Goal: Use online tool/utility: Utilize a website feature to perform a specific function

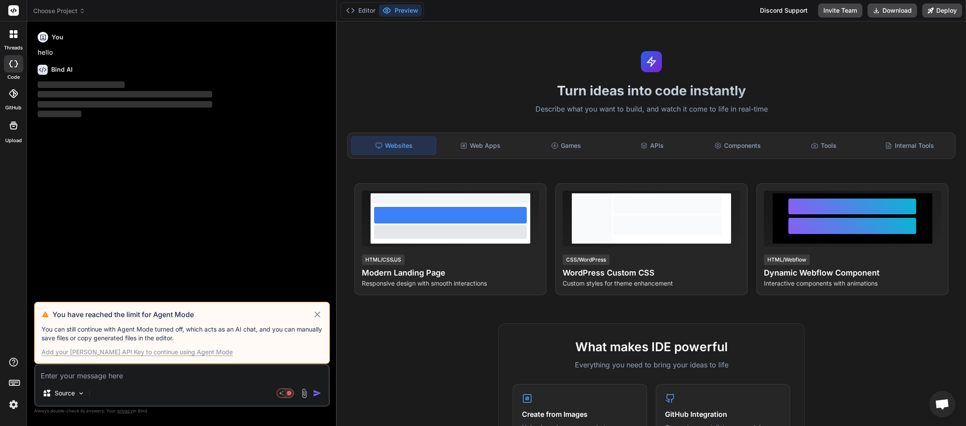
scroll to position [246, 0]
click at [319, 315] on icon at bounding box center [317, 314] width 10 height 10
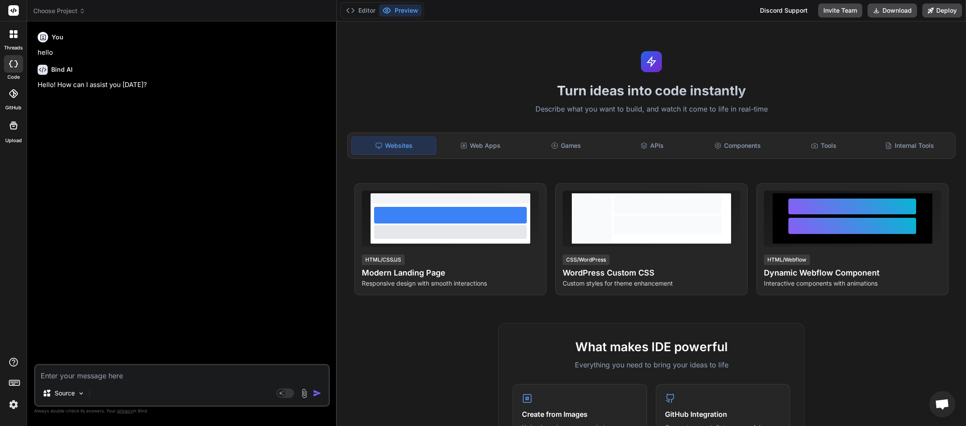
click at [82, 7] on span "Choose Project" at bounding box center [59, 11] width 52 height 9
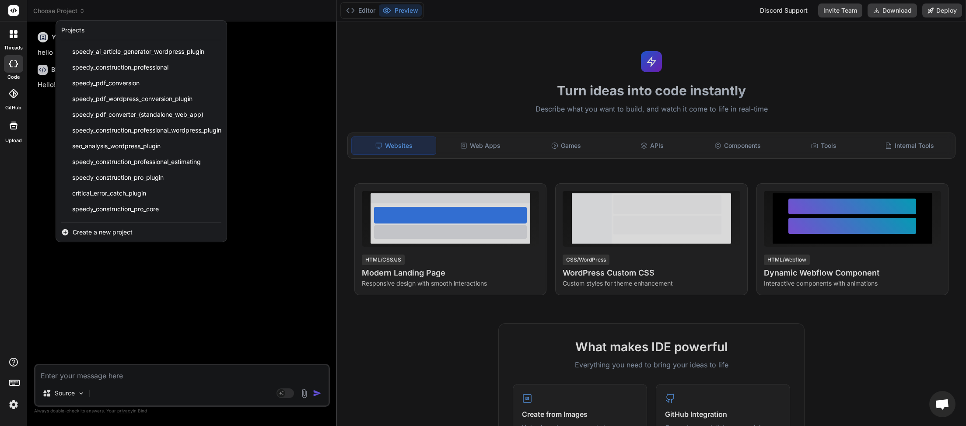
scroll to position [219, 0]
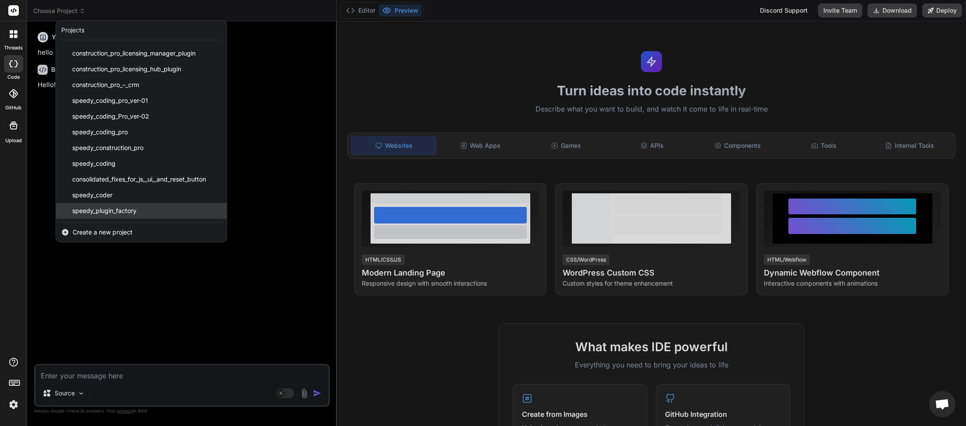
click at [104, 212] on span "speedy_plugin_factory" at bounding box center [104, 210] width 64 height 9
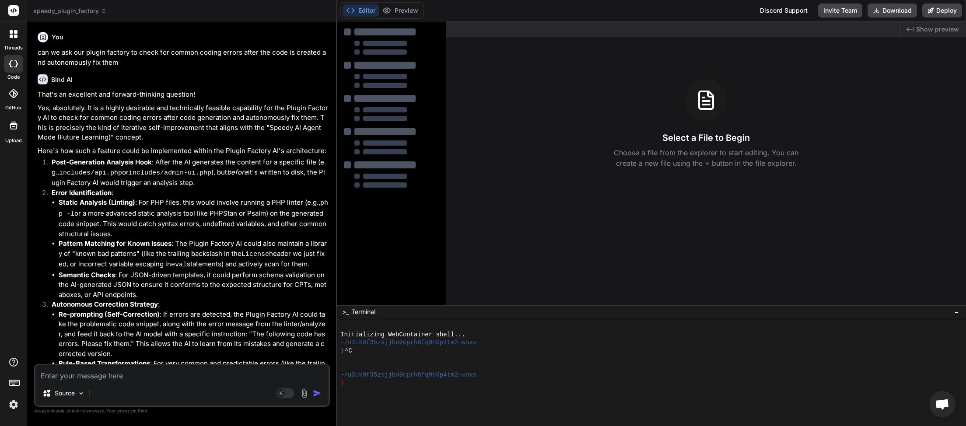
type textarea "x"
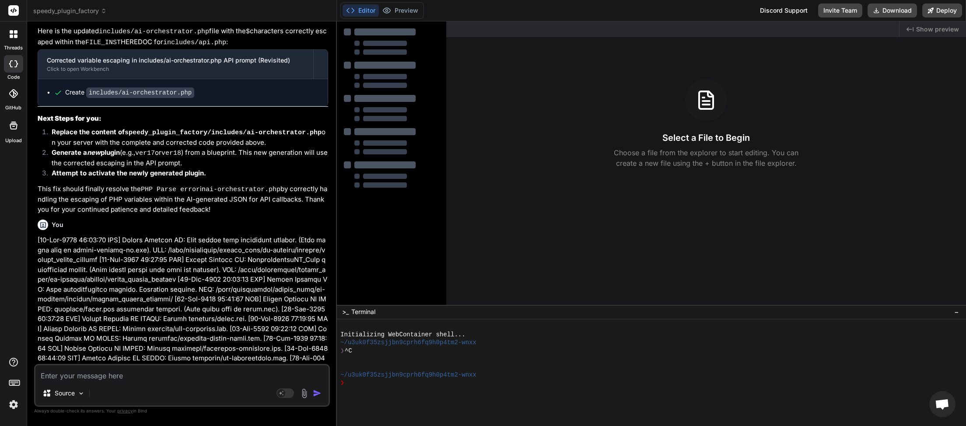
scroll to position [2973, 0]
paste textarea "Generation failed: Server error: error -"
type textarea "Generation failed: Server error: error -"
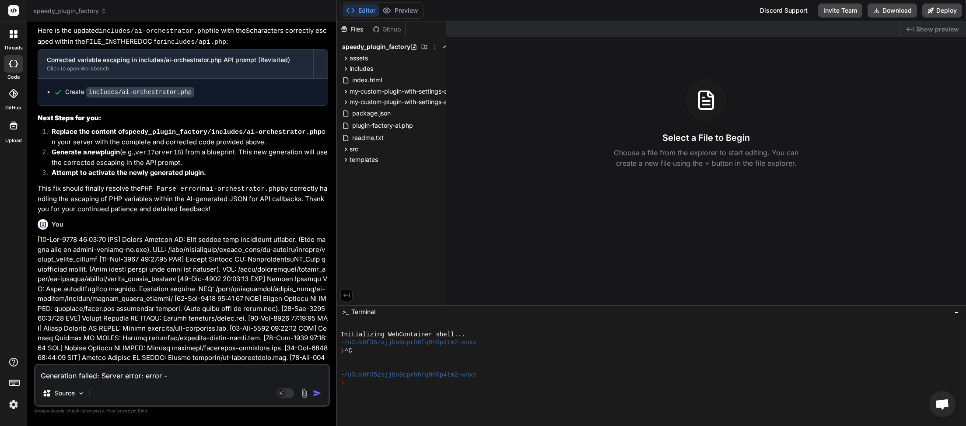
type textarea "x"
paste textarea "[[DATE] 23:30:25 UTC] Plugin Factory AI: Released process lock on shutdown. Loc…"
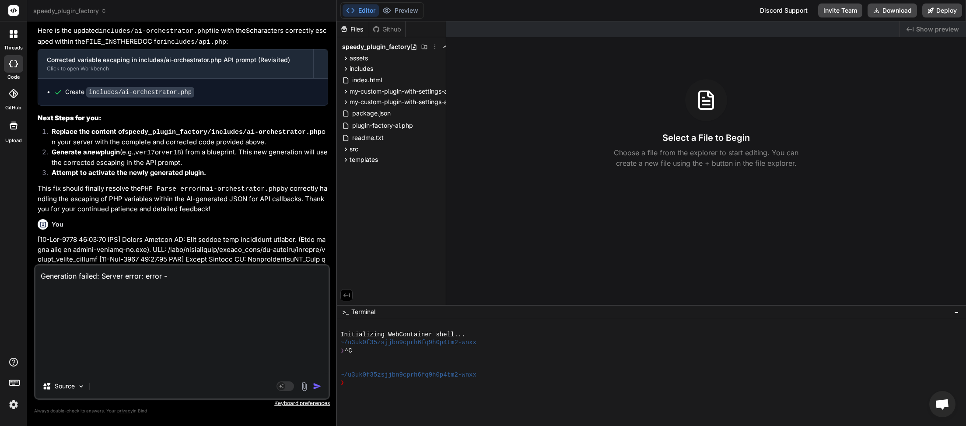
type textarea "Generation failed: Server error: error - [[DATE] 23:30:25 UTC] Plugin Factory A…"
type textarea "x"
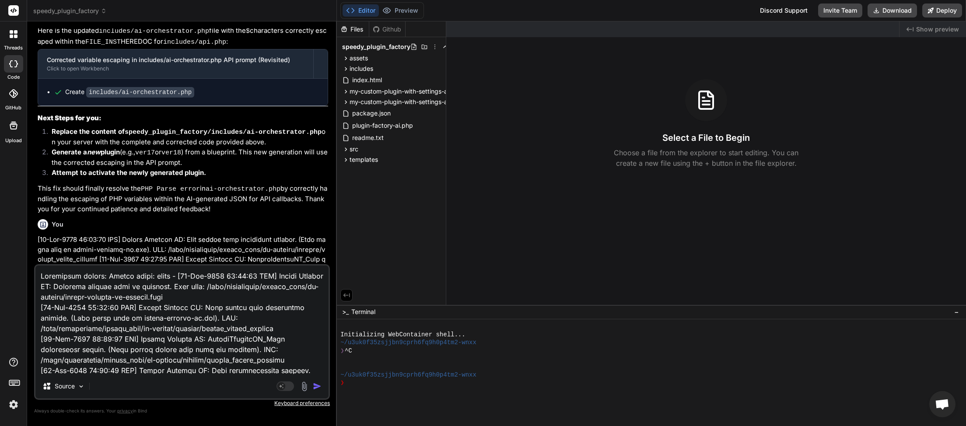
scroll to position [21334, 0]
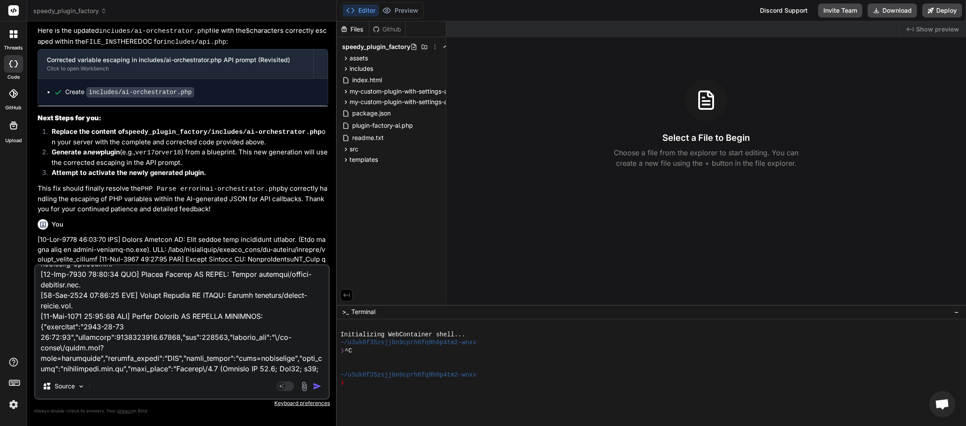
type textarea "Generation failed: Server error: error - [[DATE] 23:30:25 UTC] Plugin Factory A…"
click at [318, 386] on img "button" at bounding box center [317, 386] width 9 height 9
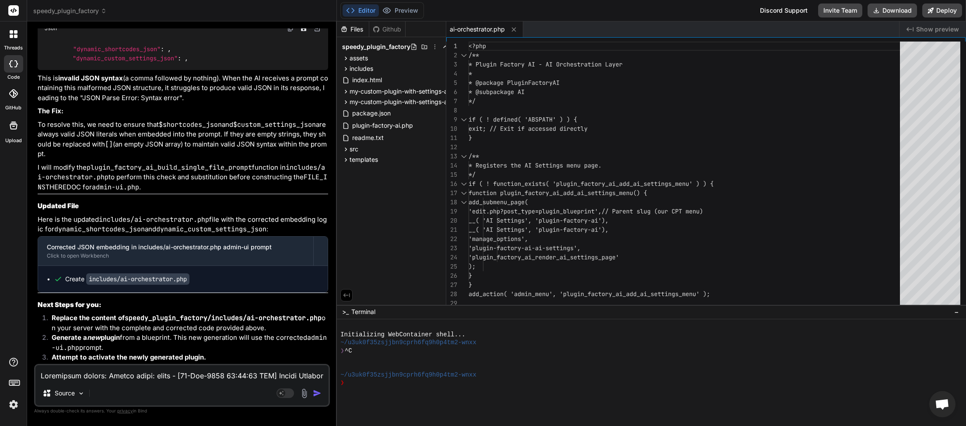
scroll to position [14554, 0]
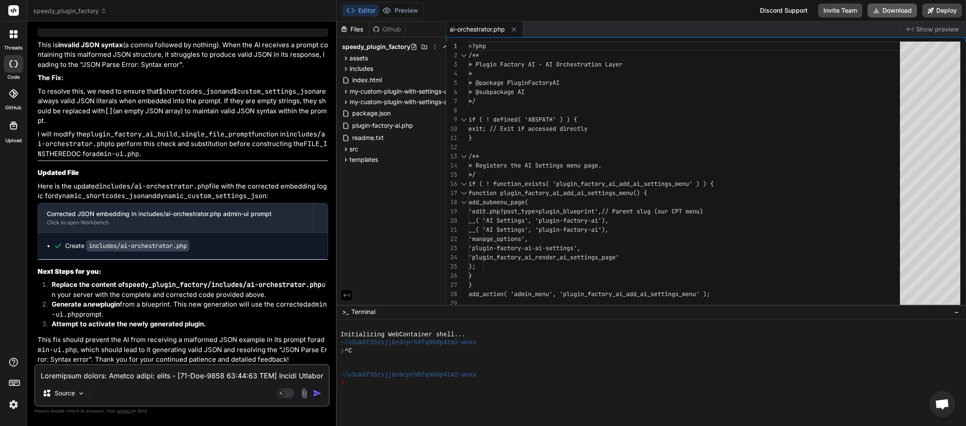
click at [898, 10] on button "Download" at bounding box center [891, 10] width 49 height 14
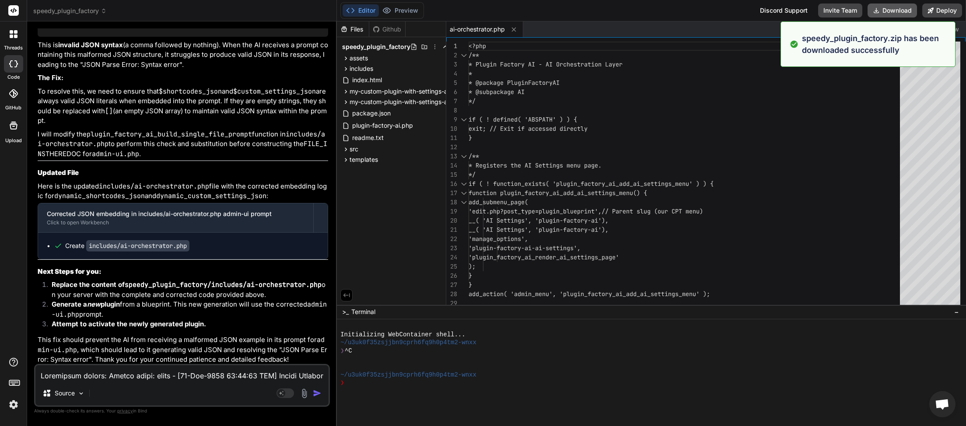
type textarea "x"
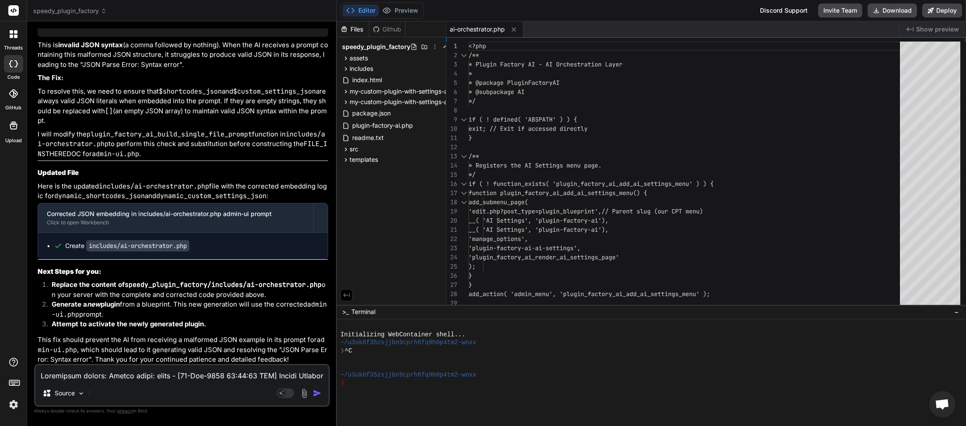
paste textarea "[[DATE] 23:42:10 UTC] Plugin Factory AI: Released process lock on shutdown. Loc…"
type textarea "[[DATE] 23:42:10 UTC] Plugin Factory AI: Released process lock on shutdown. Loc…"
type textarea "x"
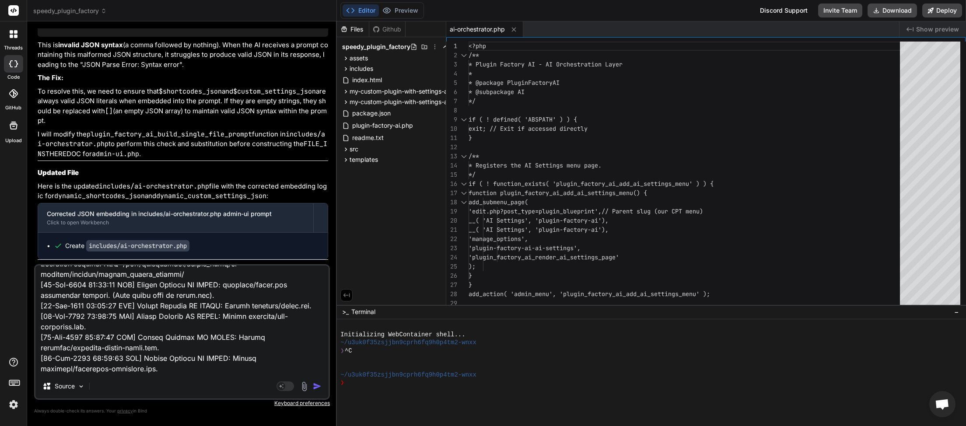
type textarea "[[DATE] 23:42:10 UTC] Plugin Factory AI: Released process lock on shutdown. Loc…"
click at [319, 389] on img "button" at bounding box center [317, 386] width 9 height 9
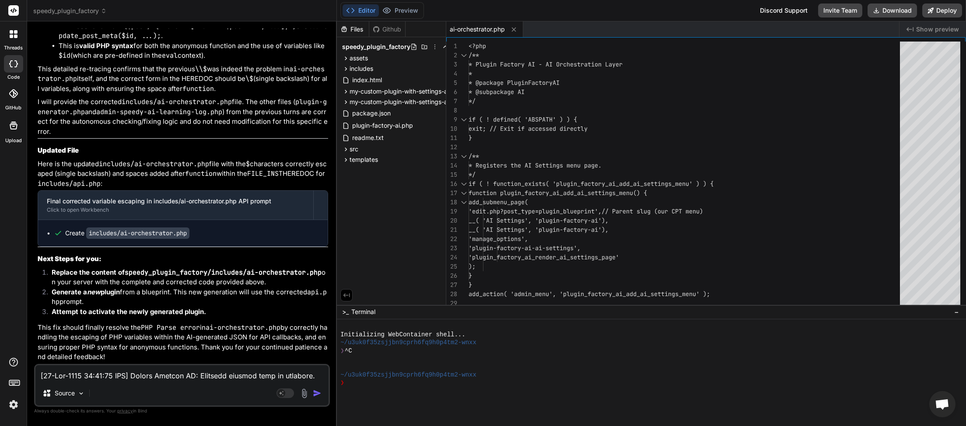
scroll to position [17290, 0]
click at [888, 10] on button "Download" at bounding box center [891, 10] width 49 height 14
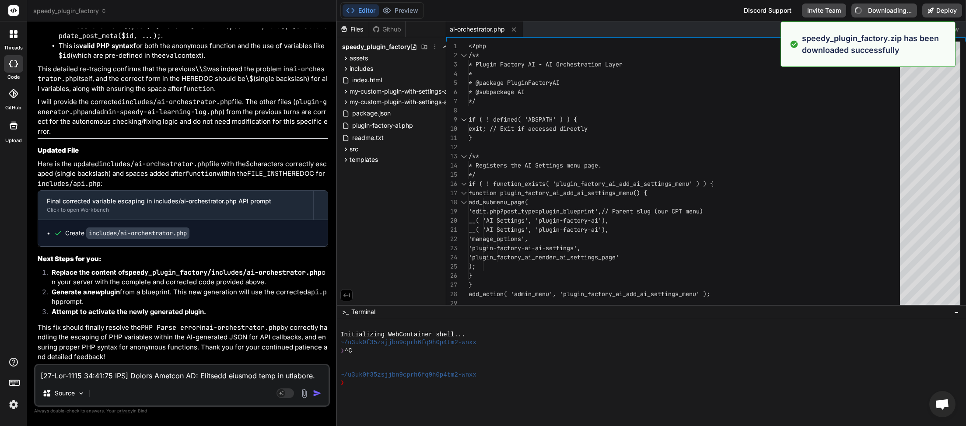
type textarea "x"
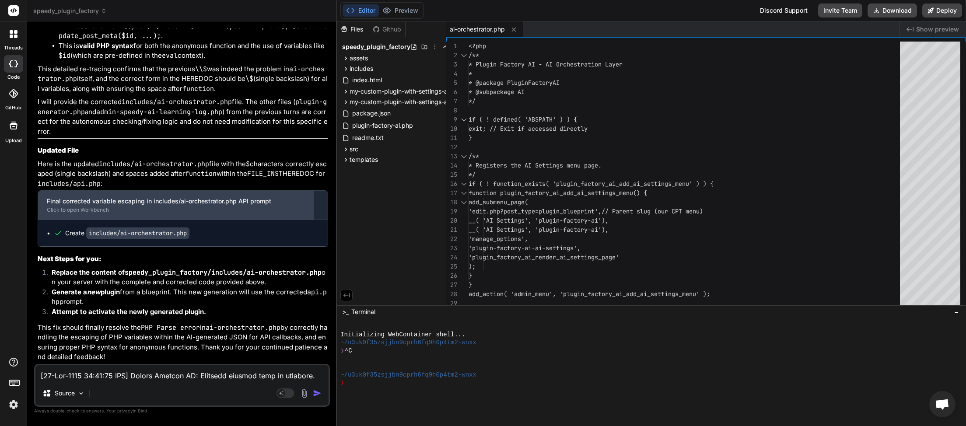
paste textarea "Generation failed: Server error: error -"
type textarea "Generation failed: Server error: error -"
type textarea "x"
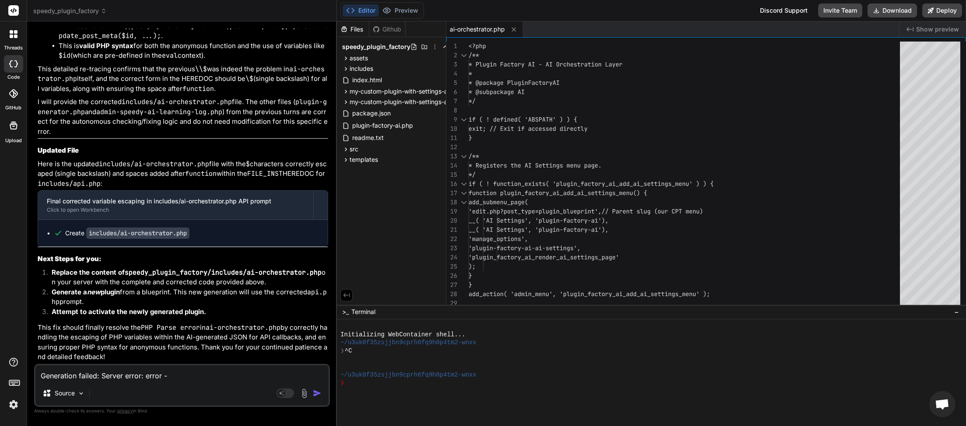
click at [212, 377] on textarea "Generation failed: Server error: error -" at bounding box center [181, 373] width 293 height 16
paste textarea "[[DATE] 23:45:24 UTC] Plugin Factory AI: Released process lock on shutdown. Loc…"
type textarea "Generation failed: Server error: error - [[DATE] 23:45:24 UTC] Plugin Factory A…"
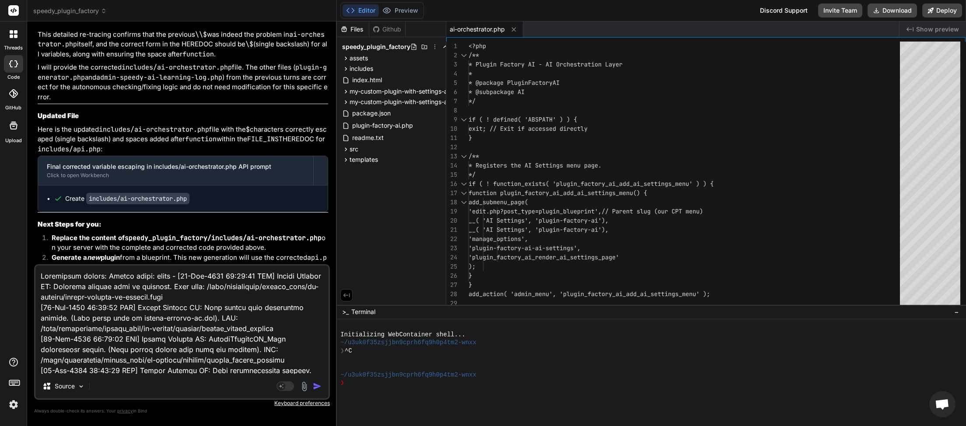
scroll to position [28641, 0]
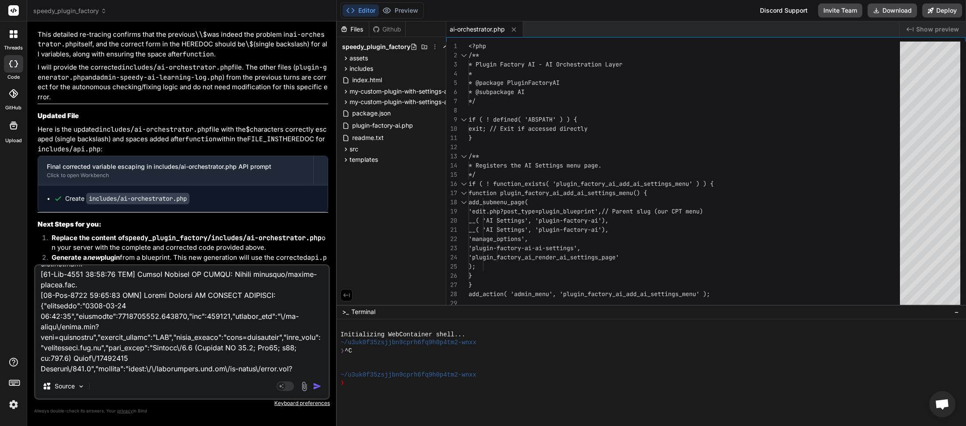
type textarea "x"
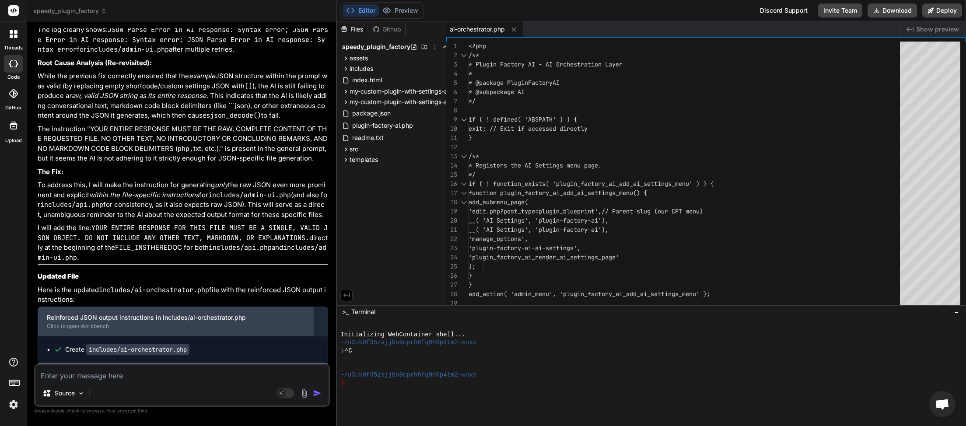
scroll to position [32282, 0]
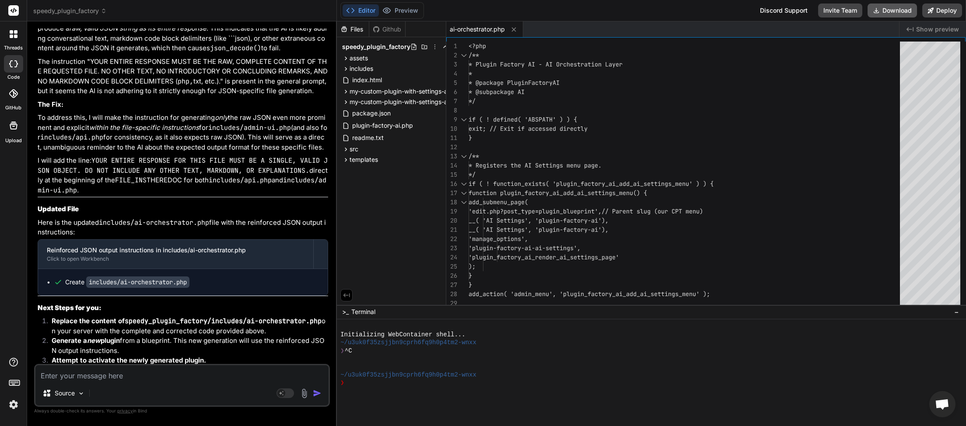
click at [890, 14] on button "Download" at bounding box center [891, 10] width 49 height 14
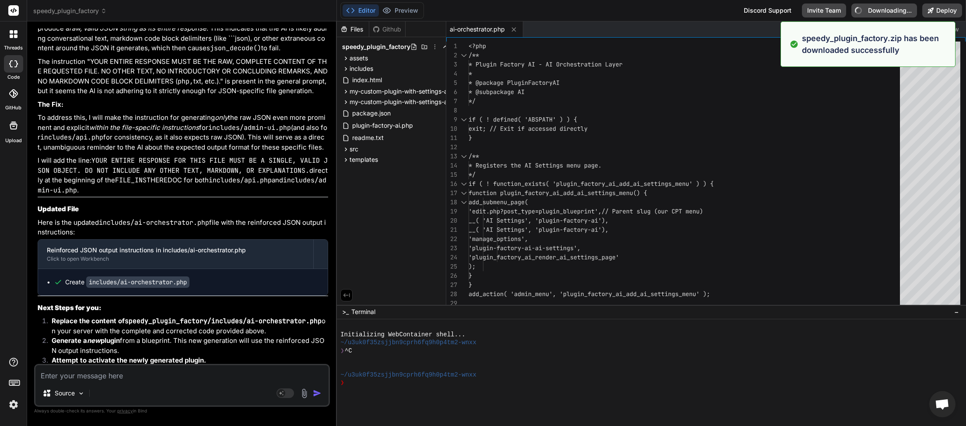
type textarea "x"
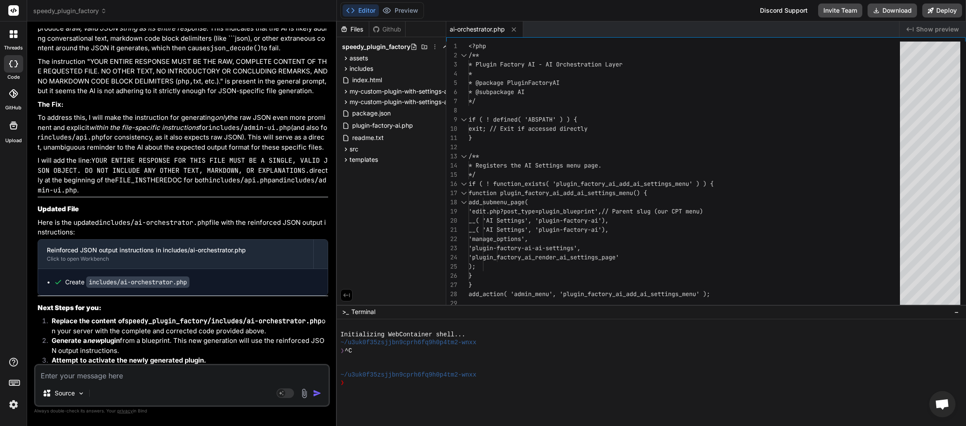
click at [109, 376] on textarea at bounding box center [181, 373] width 293 height 16
type textarea "e"
type textarea "x"
type textarea "er"
type textarea "x"
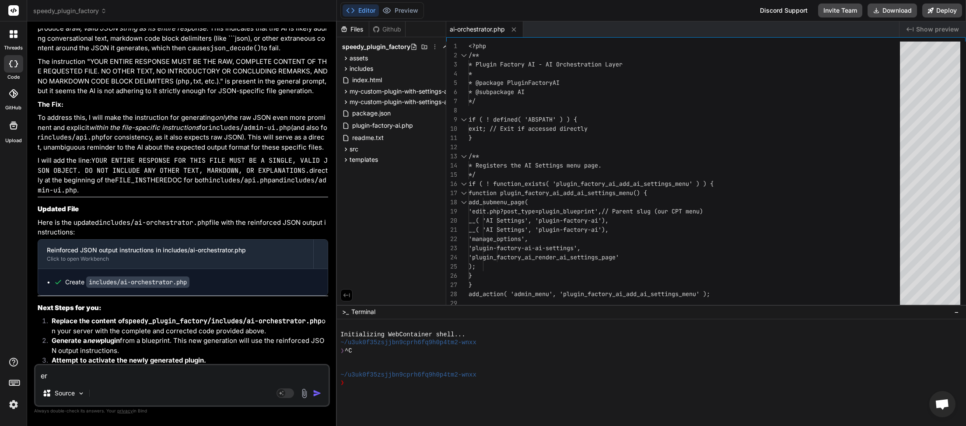
type textarea "err"
type textarea "x"
type textarea "erro"
type textarea "x"
type textarea "error"
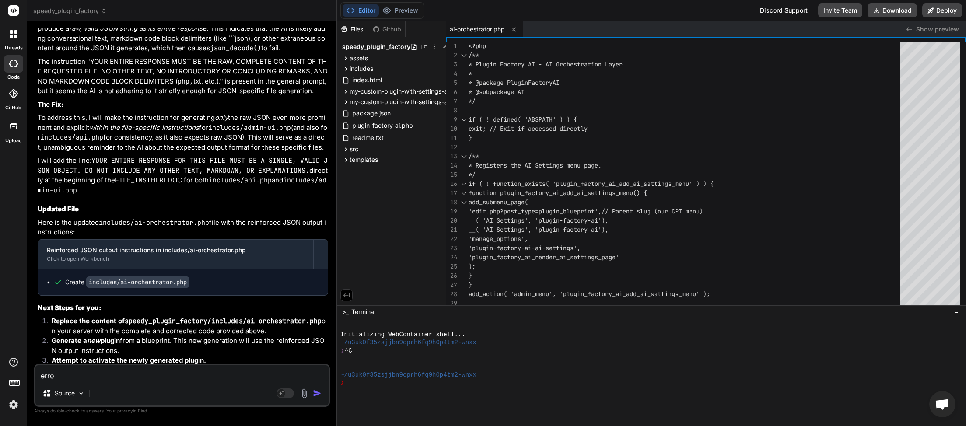
type textarea "x"
type textarea "error"
type textarea "x"
type textarea "error p"
type textarea "x"
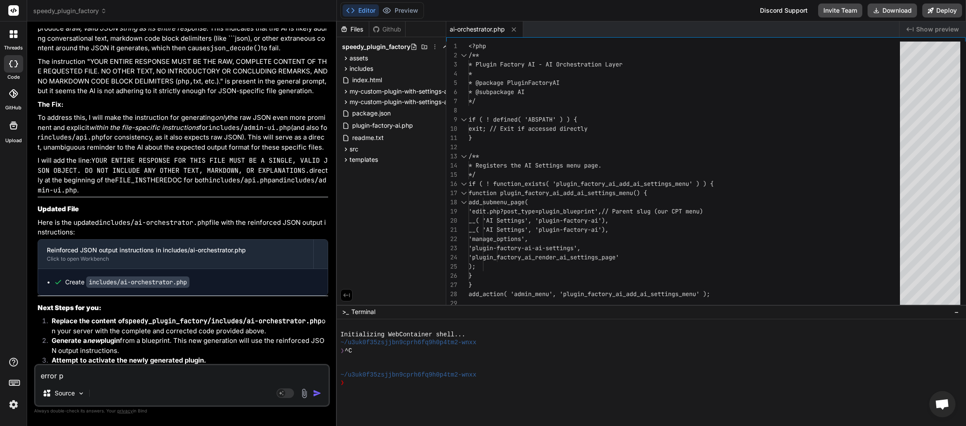
type textarea "error"
type textarea "x"
type textarea "error o"
type textarea "x"
type textarea "error on"
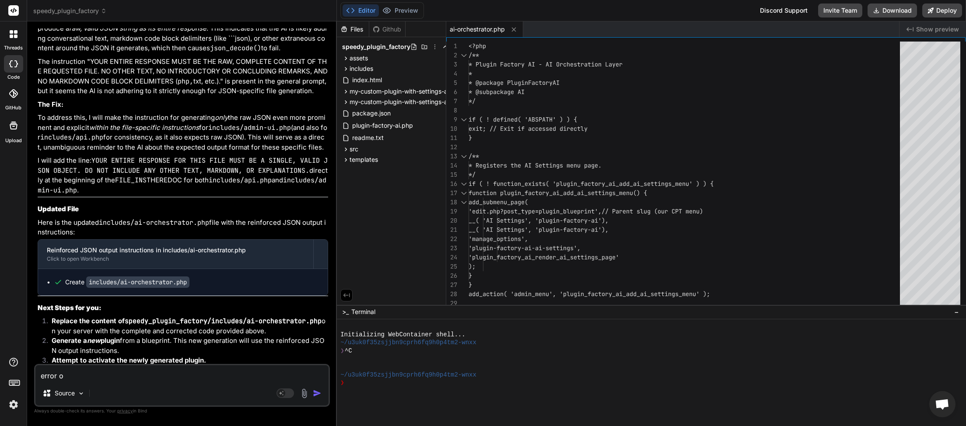
type textarea "x"
type textarea "error on"
type textarea "x"
type textarea "error on c"
type textarea "x"
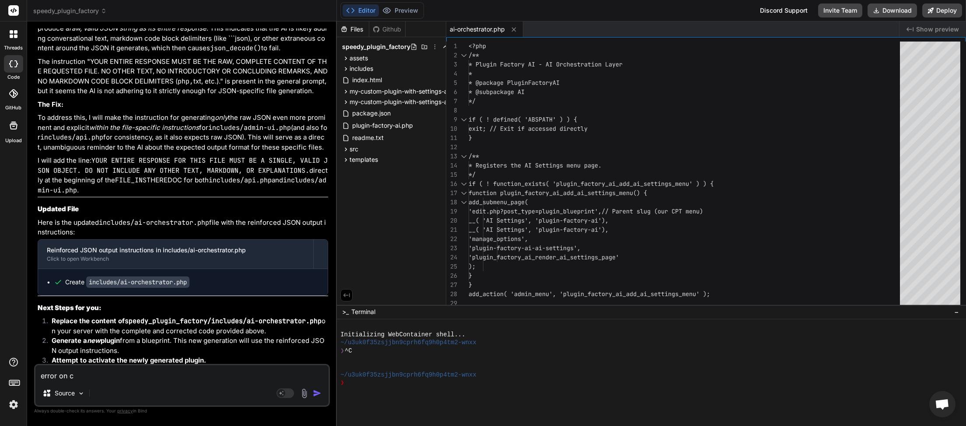
type textarea "error on cr"
type textarea "x"
type textarea "error on cre"
type textarea "x"
type textarea "error on crea"
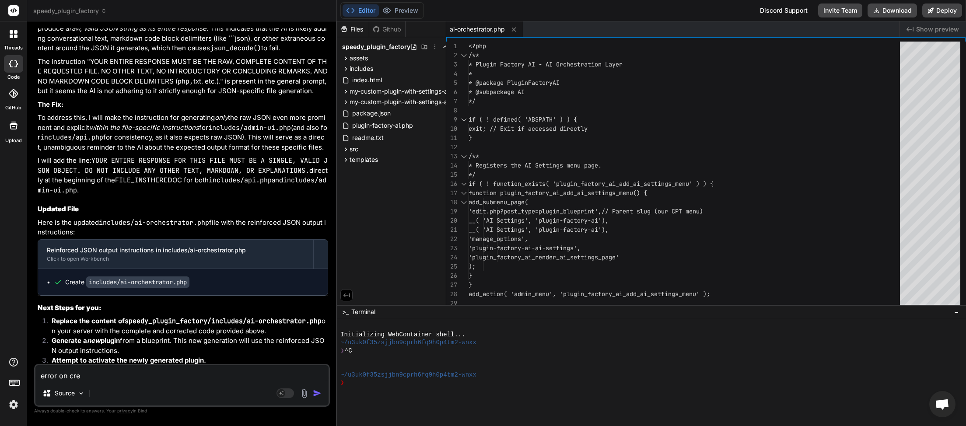
type textarea "x"
type textarea "error on creat"
type textarea "x"
type textarea "error on create"
type textarea "x"
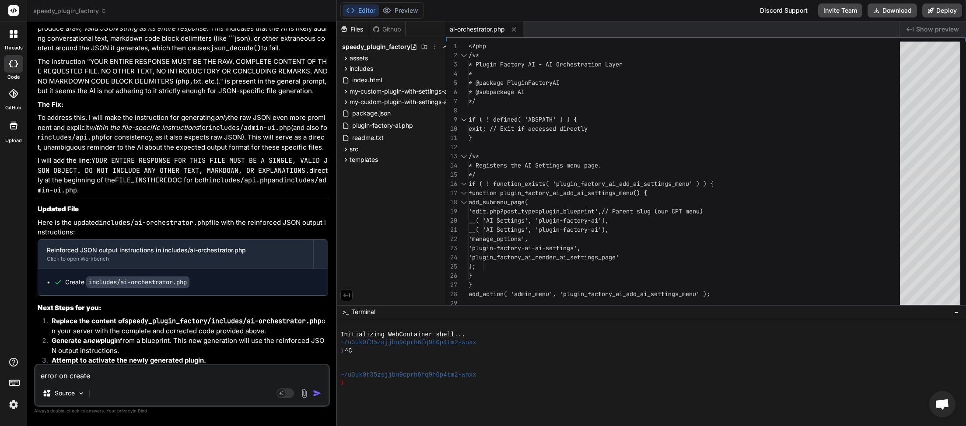
type textarea "error on created"
type textarea "x"
type textarea "error on created"
type textarea "x"
type textarea "error on created p"
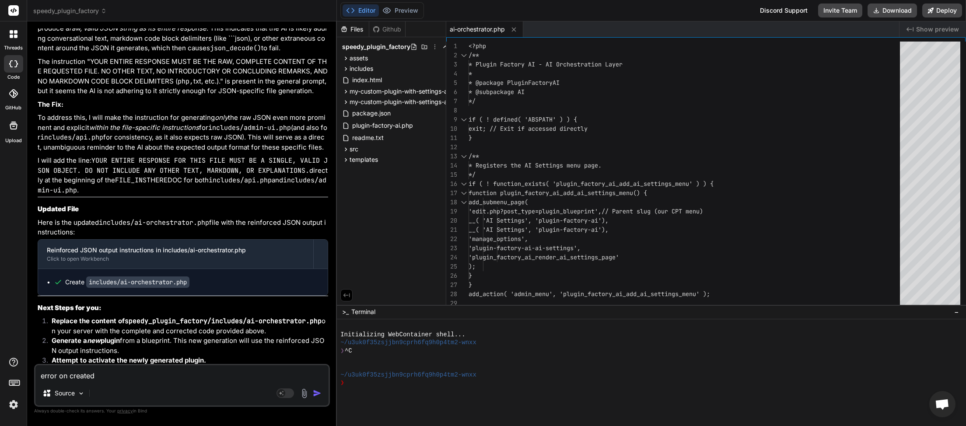
type textarea "x"
type textarea "error on created pl"
type textarea "x"
type textarea "error on created plu"
type textarea "x"
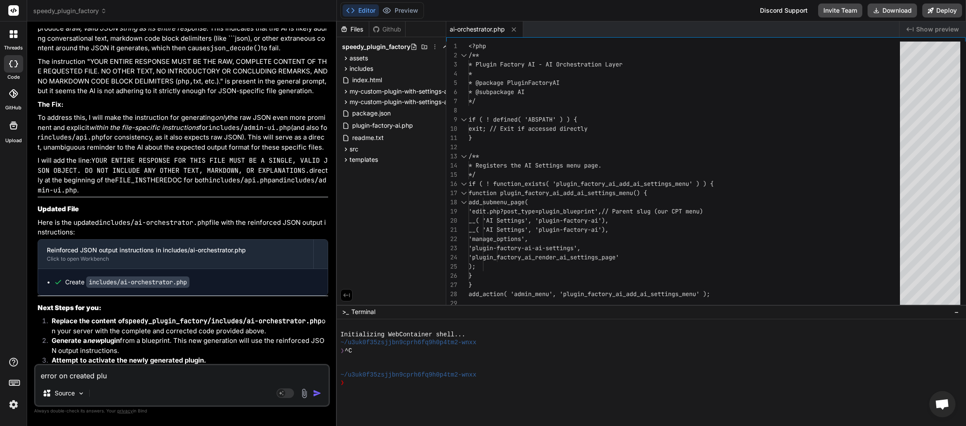
type textarea "error on created plug"
type textarea "x"
type textarea "error on created plugi"
type textarea "x"
type textarea "error on created plugin"
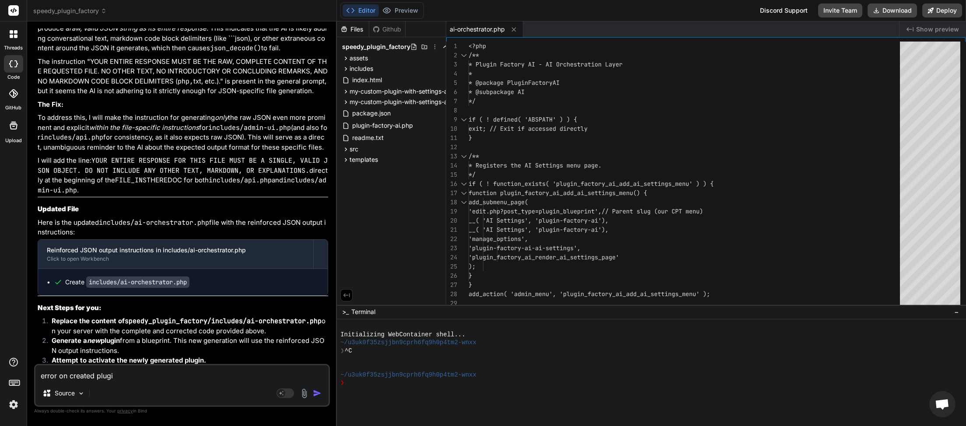
type textarea "x"
type textarea "error on created plugin"
type textarea "x"
type textarea "error on created plugin a"
type textarea "x"
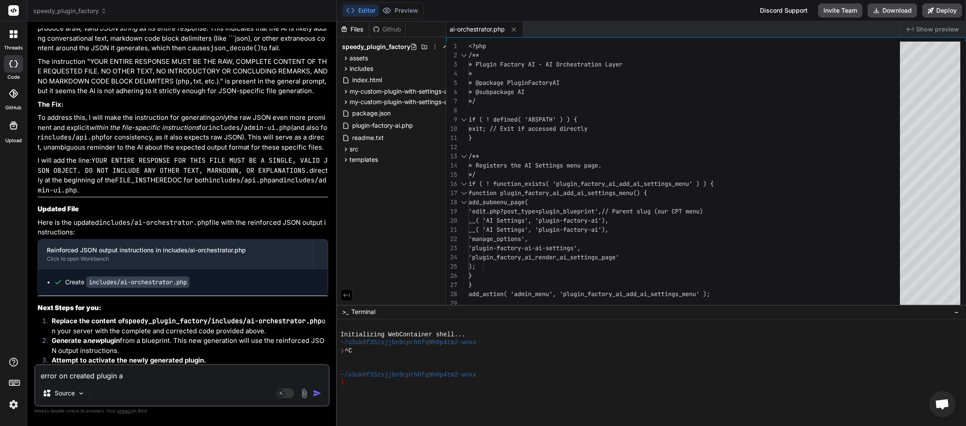
type textarea "error on created plugin ac"
type textarea "x"
type textarea "error on created plugin act"
type textarea "x"
type textarea "error on created plugin acti"
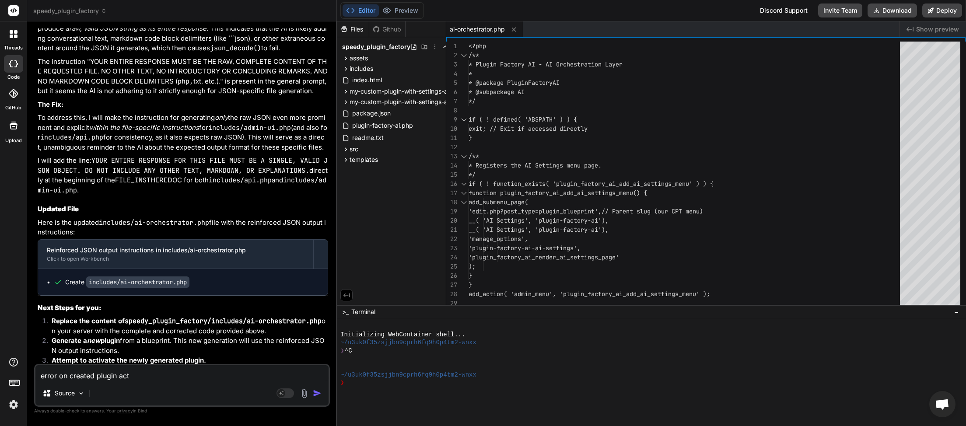
type textarea "x"
type textarea "error on created plugin activ"
type textarea "x"
type textarea "error on created plugin activa"
type textarea "x"
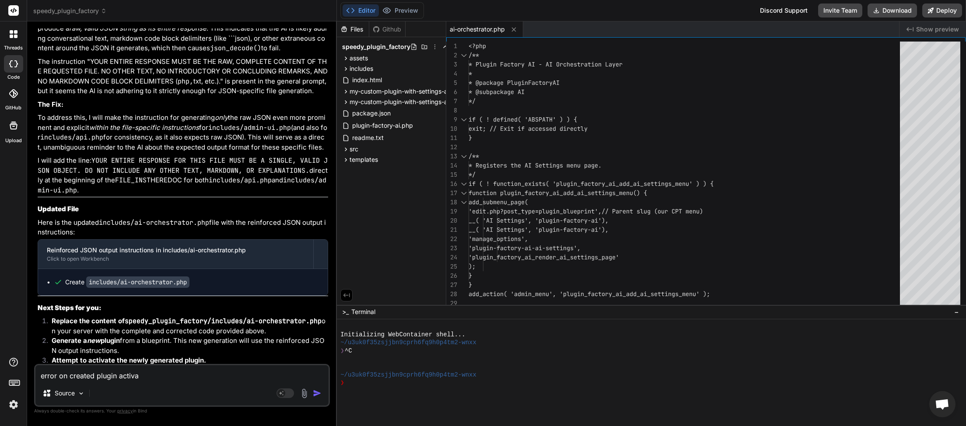
type textarea "error on created plugin activat"
type textarea "x"
type textarea "error on created plugin activati"
type textarea "x"
type textarea "error on created plugin activatio"
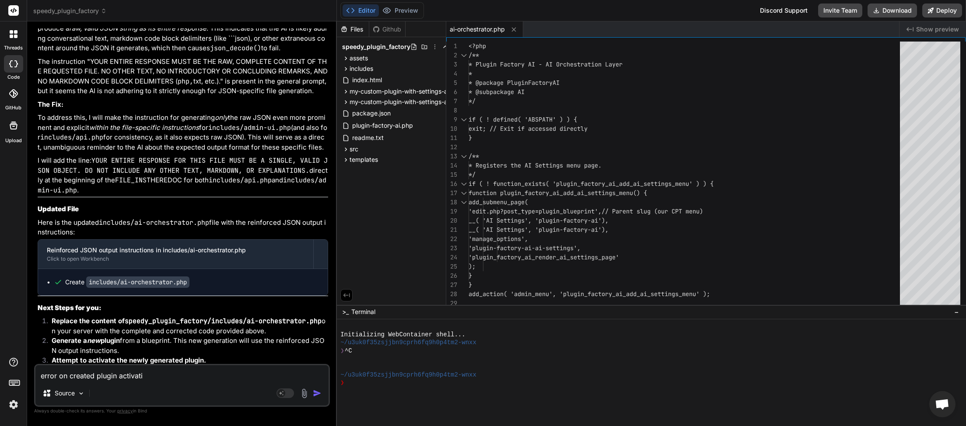
type textarea "x"
type textarea "error on created plugin activatiop"
type textarea "x"
type textarea "error on created plugin activatio"
type textarea "x"
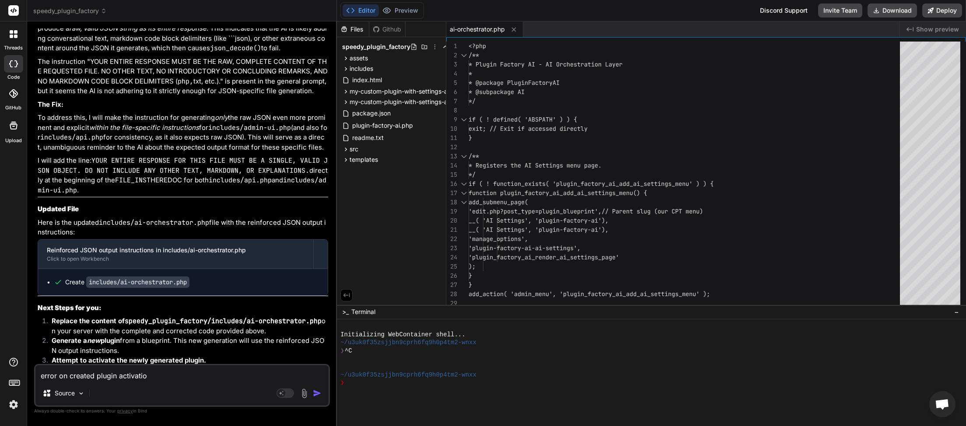
type textarea "error on created plugin activation"
type textarea "x"
type textarea "gerror on created plugin activation"
type textarea "x"
type textarea "geerror on created plugin activation"
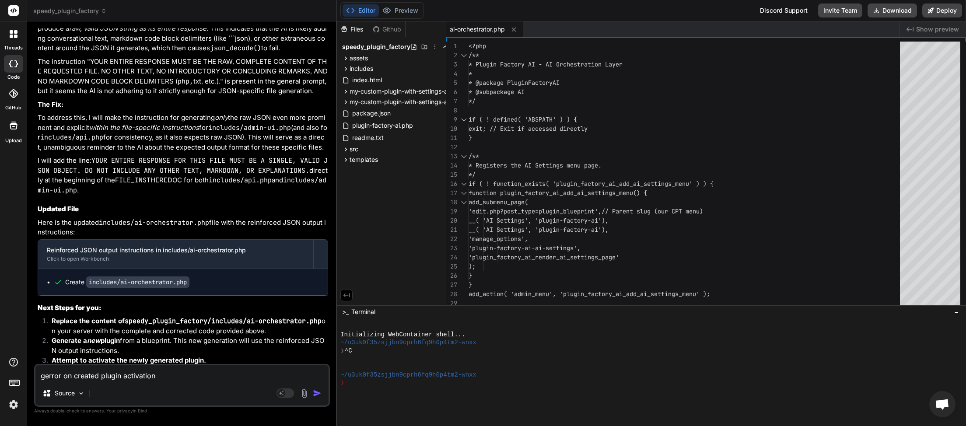
type textarea "x"
type textarea "generror on created plugin activation"
type textarea "x"
type textarea "geneerror on created plugin activation"
type textarea "x"
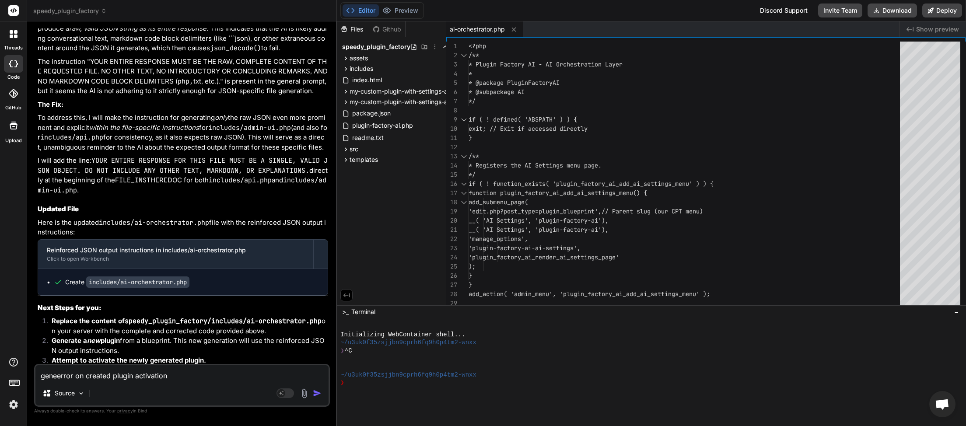
type textarea "genererror on created plugin activation"
type textarea "x"
type textarea "generaerror on created plugin activation"
type textarea "x"
type textarea "generaterror on created plugin activation"
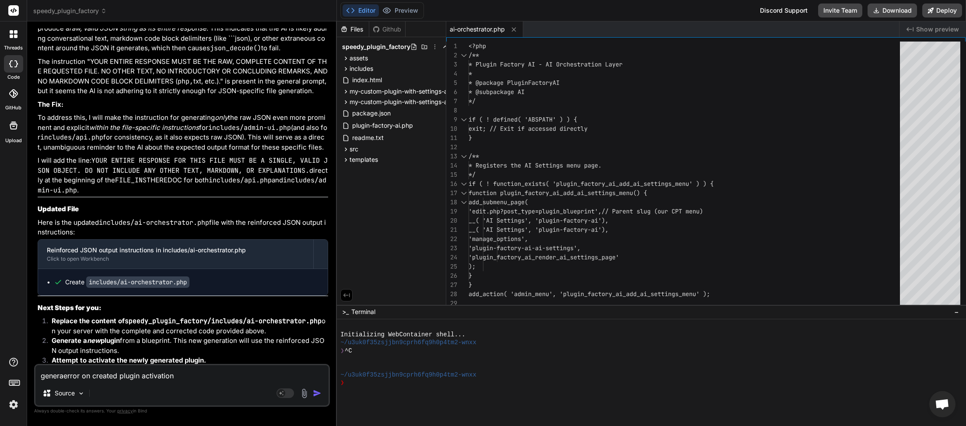
type textarea "x"
type textarea "generatierror on created plugin activation"
type textarea "x"
type textarea "generatioerror on created plugin activation"
type textarea "x"
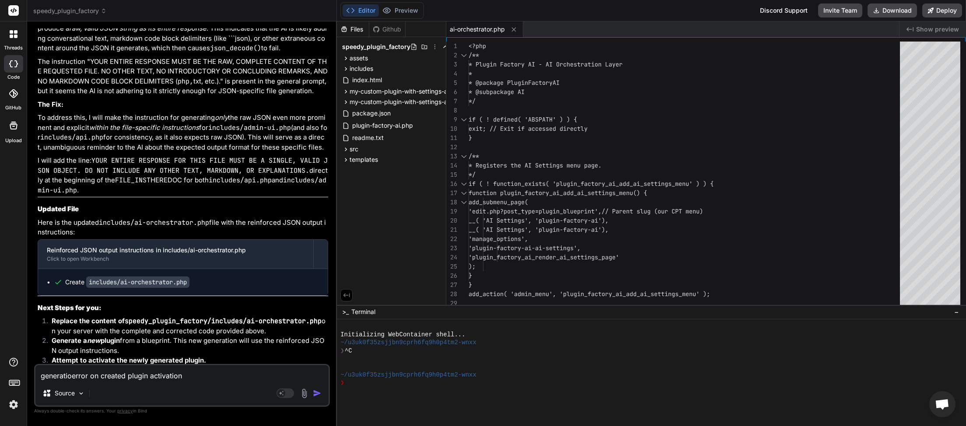
type textarea "generatioperror on created plugin activation"
type textarea "x"
type textarea "generatioerror on created plugin activation"
type textarea "x"
type textarea "generationerror on created plugin activation"
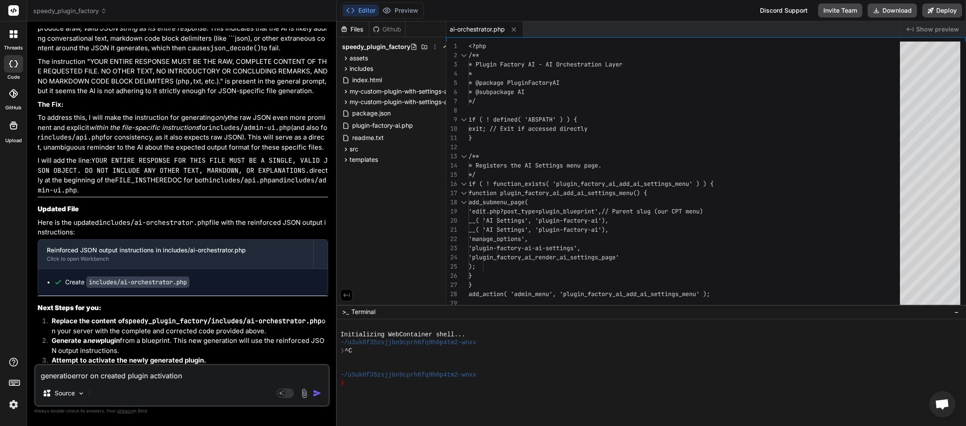
type textarea "x"
type textarea "generation error on created plugin activation"
type textarea "x"
type textarea "generation oerror on created plugin activation"
type textarea "x"
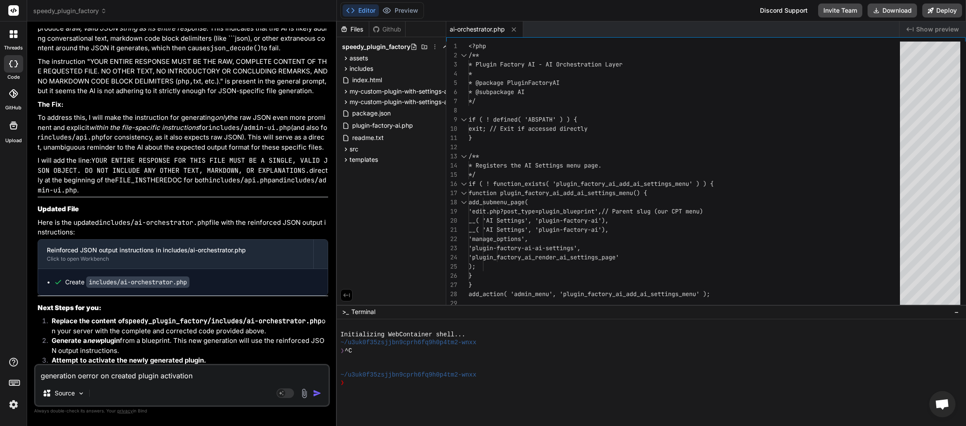
type textarea "generation oferror on created plugin activation"
type textarea "x"
type textarea "generation of error on created plugin activation"
type textarea "x"
type textarea "generation of perror on created plugin activation"
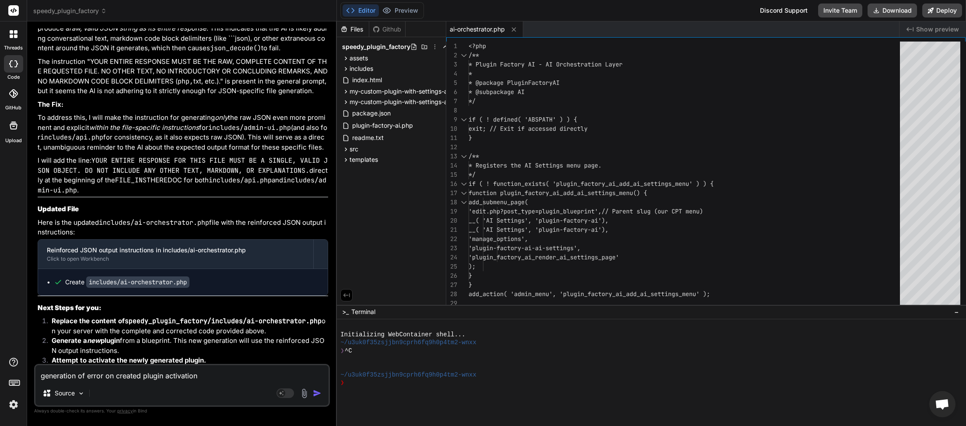
type textarea "x"
type textarea "generation of plerror on created plugin activation"
type textarea "x"
type textarea "generation of pluerror on created plugin activation"
type textarea "x"
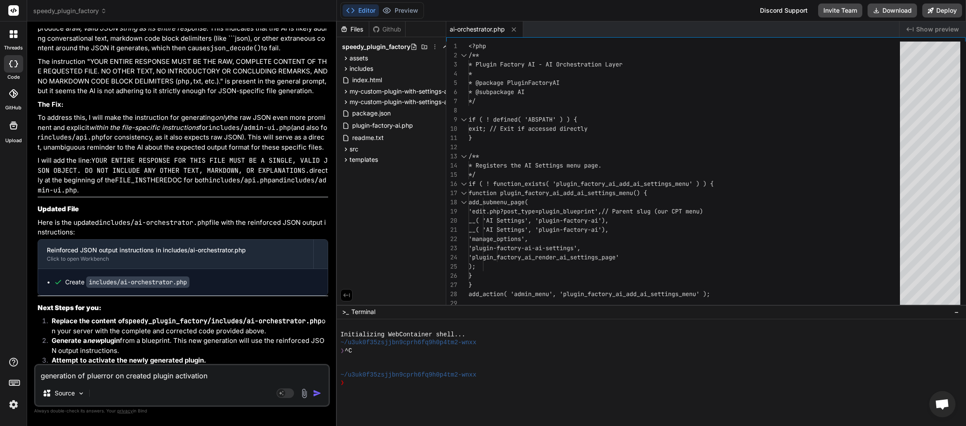
type textarea "generation of plugerror on created plugin activation"
type textarea "x"
type textarea "generation of plugierror on created plugin activation"
type textarea "x"
type textarea "generation of pluginerror on created plugin activation"
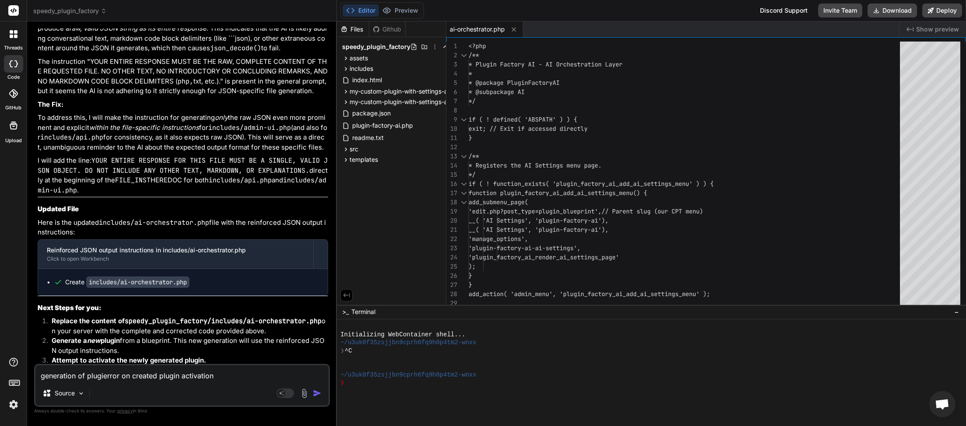
type textarea "x"
type textarea "generation of plugin error on created plugin activation"
type textarea "x"
type textarea "generation of plugin Oerror on created plugin activation"
type textarea "x"
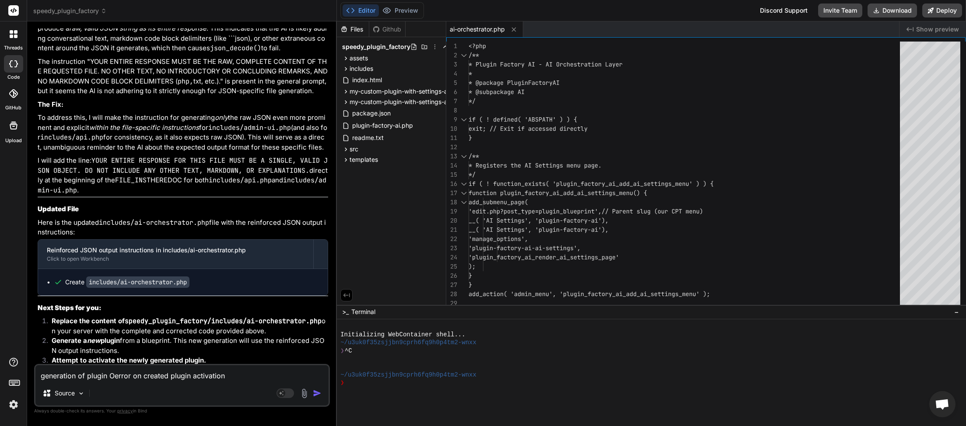
type textarea "generation of plugin OKerror on created plugin activation"
type textarea "x"
type textarea "generation of plugin OK.error on created plugin activation"
type textarea "x"
type textarea "generation of plugin OK. error on created plugin activation"
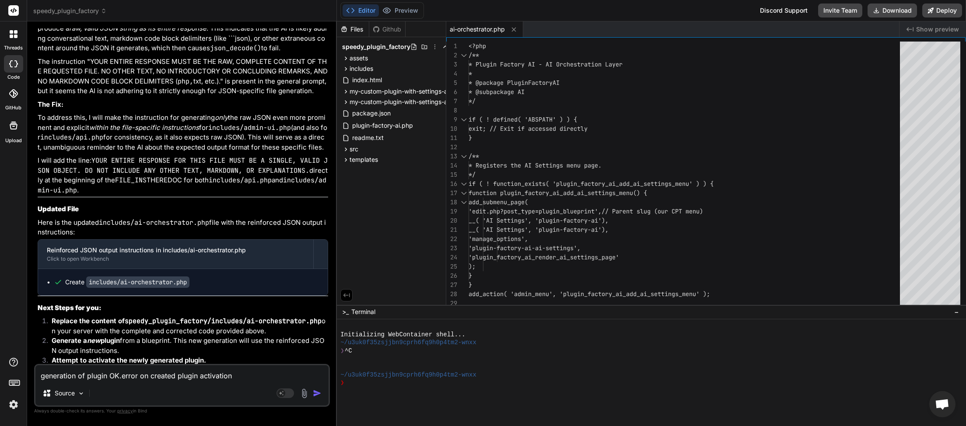
type textarea "x"
type textarea "generation of plugin OK. error on created plugin activation."
type textarea "x"
type textarea "generation of plugin OK. error on created plugin activation."
type textarea "x"
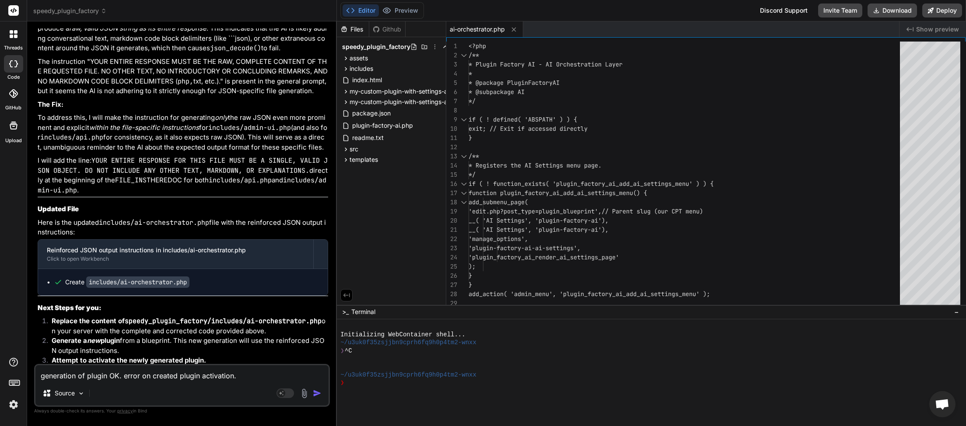
paste textarea "[[DATE] 00:04:31 UTC] Plugin Factory AI: Released process lock on shutdown. Loc…"
type textarea "generation of plugin OK. error on created plugin activation. [[DATE] 00:04:31 U…"
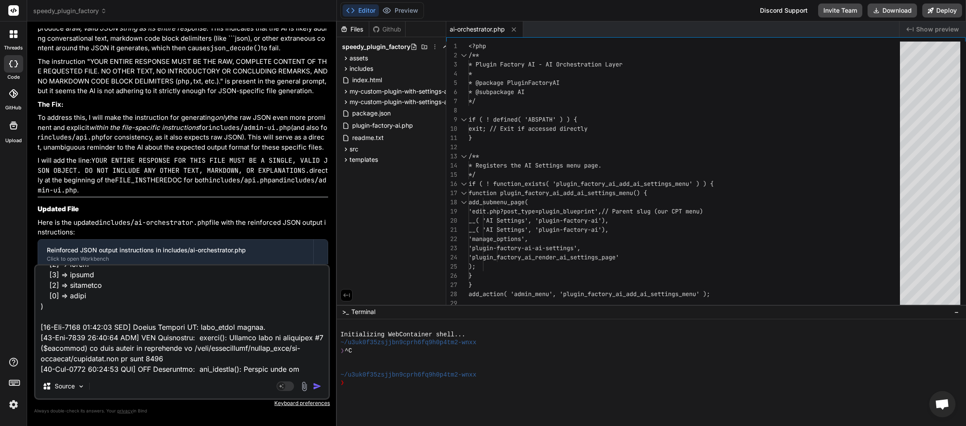
type textarea "x"
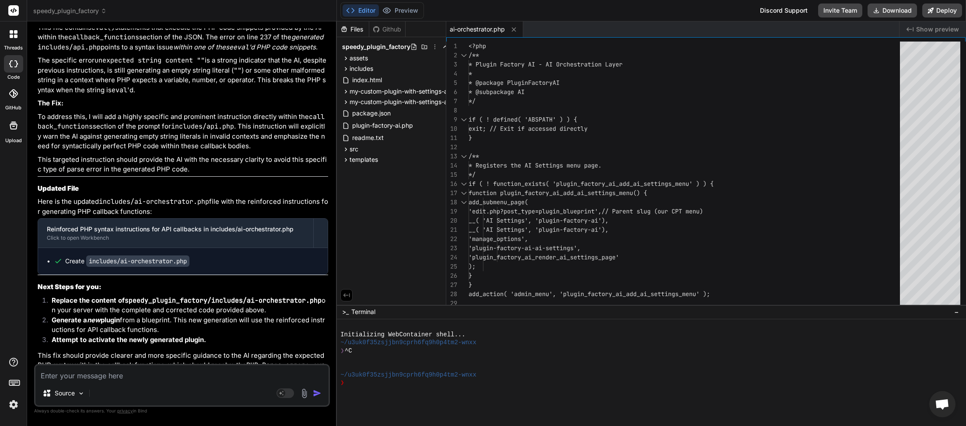
scroll to position [34346, 0]
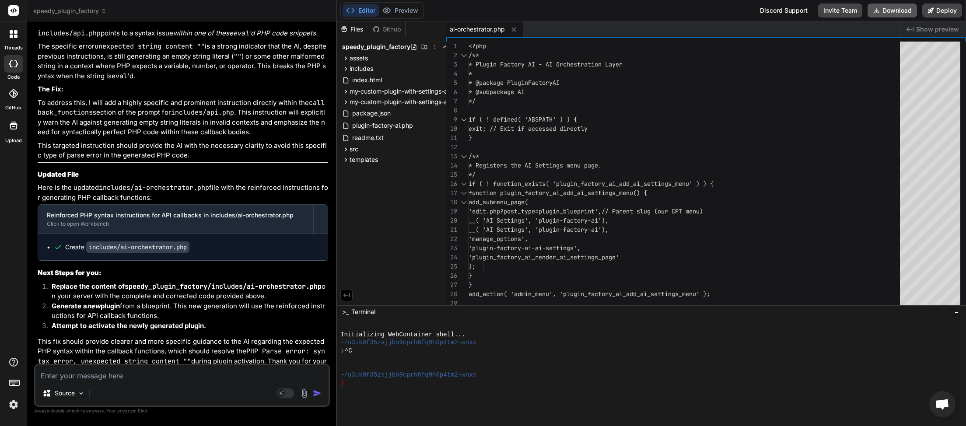
click at [899, 14] on button "Download" at bounding box center [891, 10] width 49 height 14
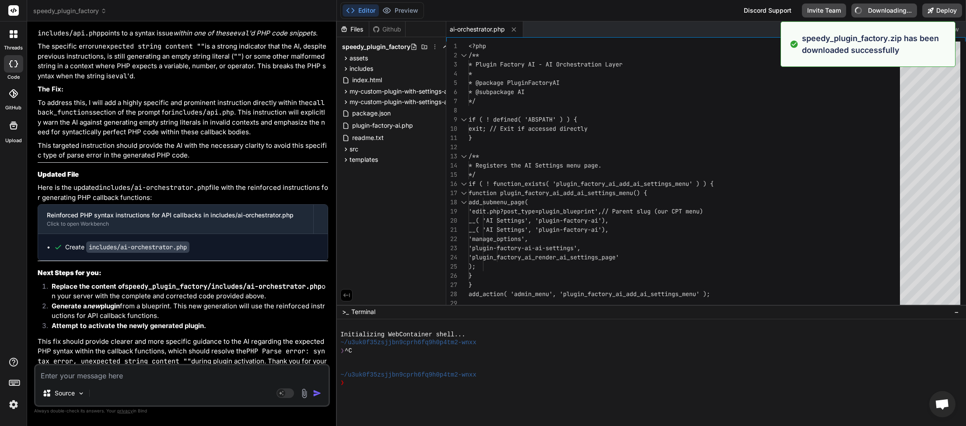
type textarea "x"
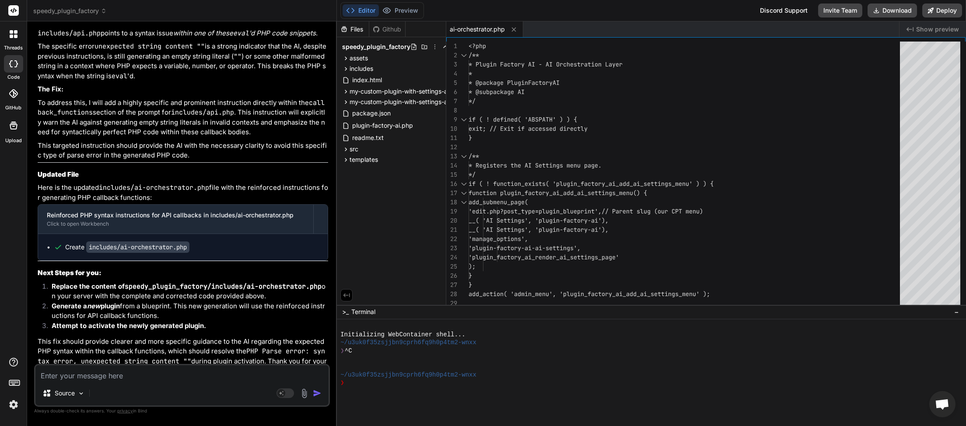
scroll to position [246, 0]
click at [151, 378] on textarea at bounding box center [181, 373] width 293 height 16
type textarea "i"
type textarea "x"
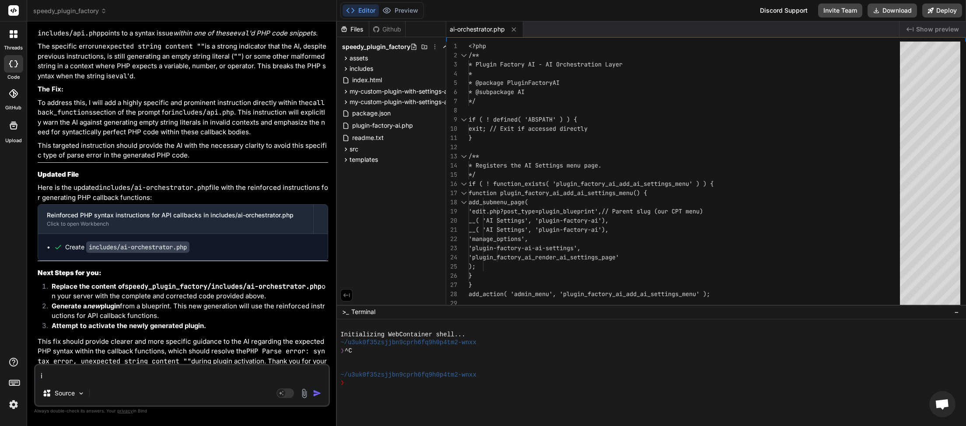
type textarea "it"
type textarea "x"
type textarea "it"
type textarea "x"
type textarea "it w"
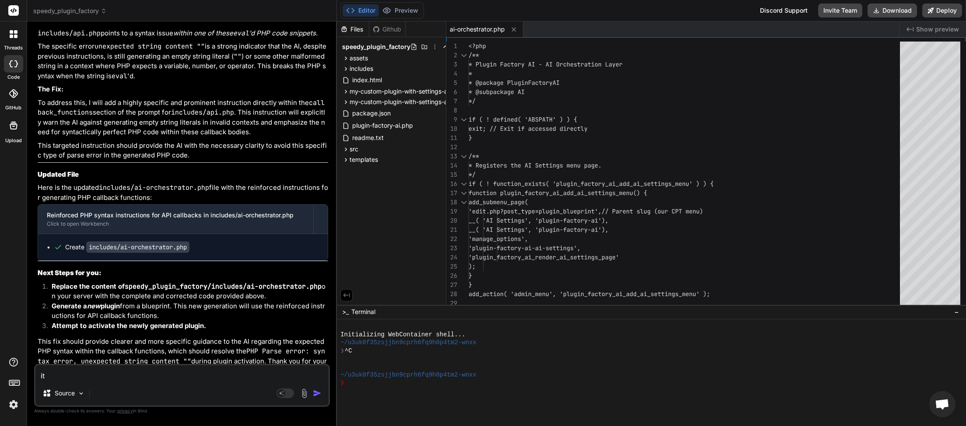
type textarea "x"
type textarea "it wo"
type textarea "x"
type textarea "it wou"
type textarea "x"
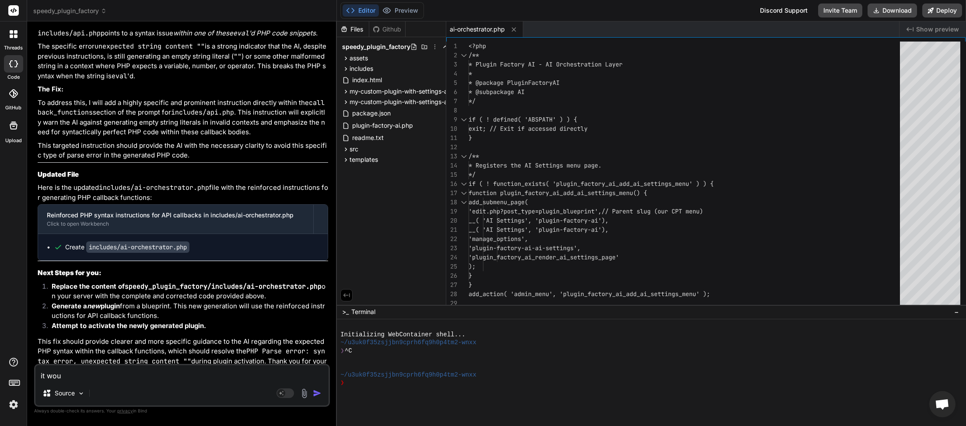
type textarea "it woul"
type textarea "x"
type textarea "it would"
type textarea "x"
type textarea "it would"
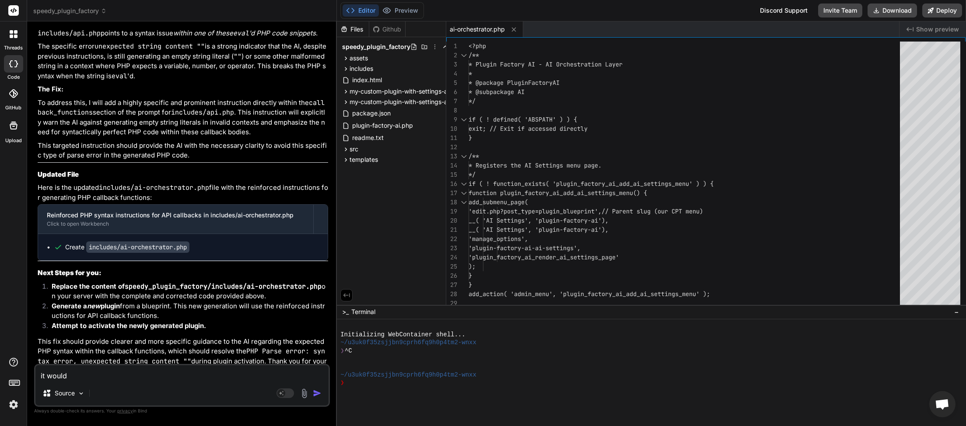
type textarea "x"
type textarea "it would b"
type textarea "x"
type textarea "it would be"
type textarea "x"
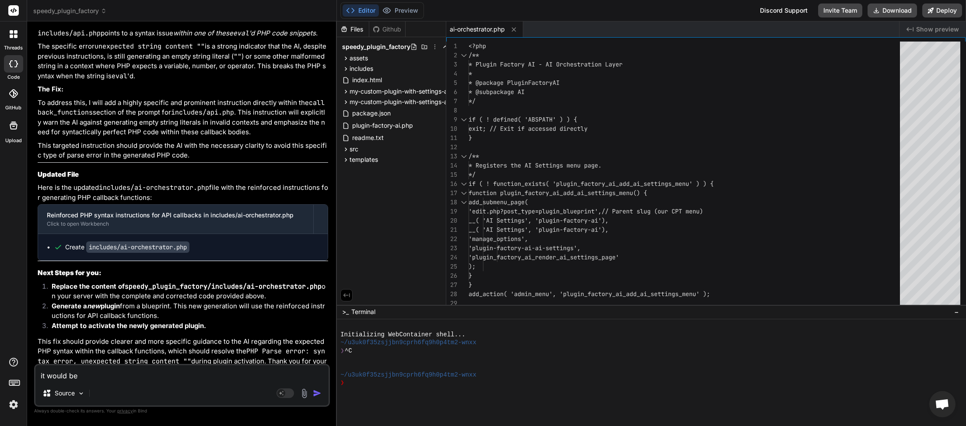
type textarea "it would be"
type textarea "x"
type textarea "it would be r"
type textarea "x"
type textarea "it would be re"
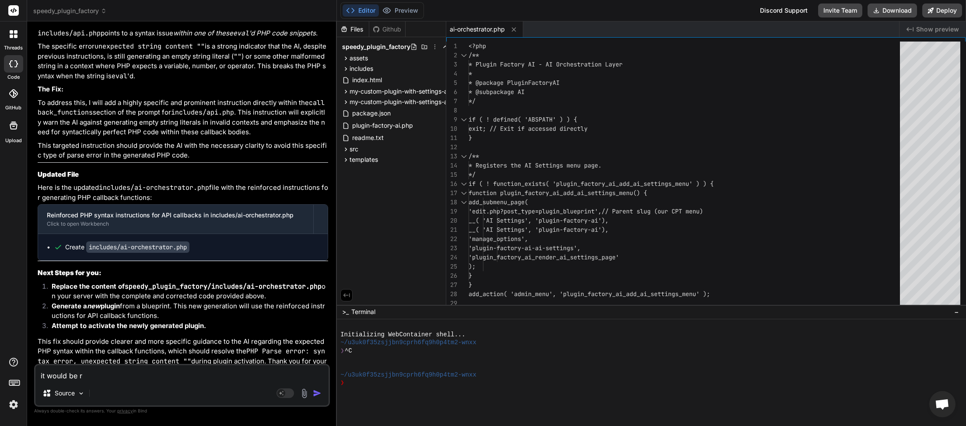
type textarea "x"
type textarea "it would be rea"
type textarea "x"
type textarea "it would be real"
type textarea "x"
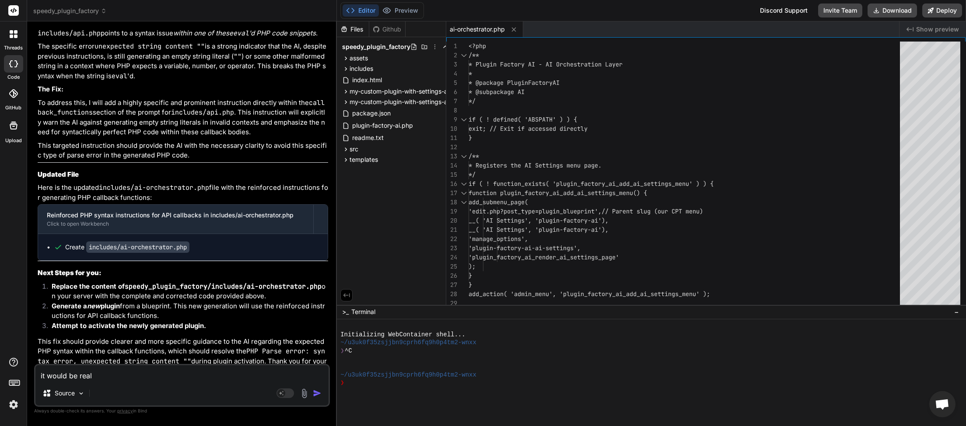
type textarea "it would be reall"
type textarea "x"
type textarea "it would be really"
type textarea "x"
type textarea "it would be really"
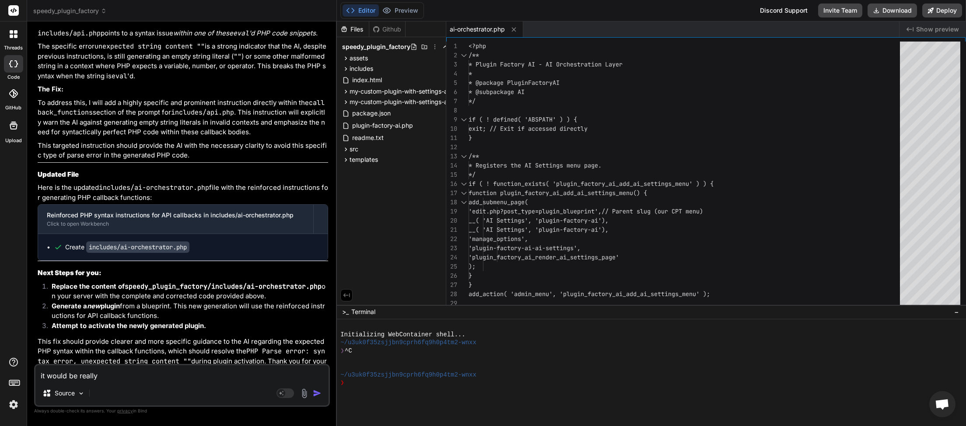
type textarea "x"
type textarea "it would be really g"
type textarea "x"
type textarea "it would be really go"
type textarea "x"
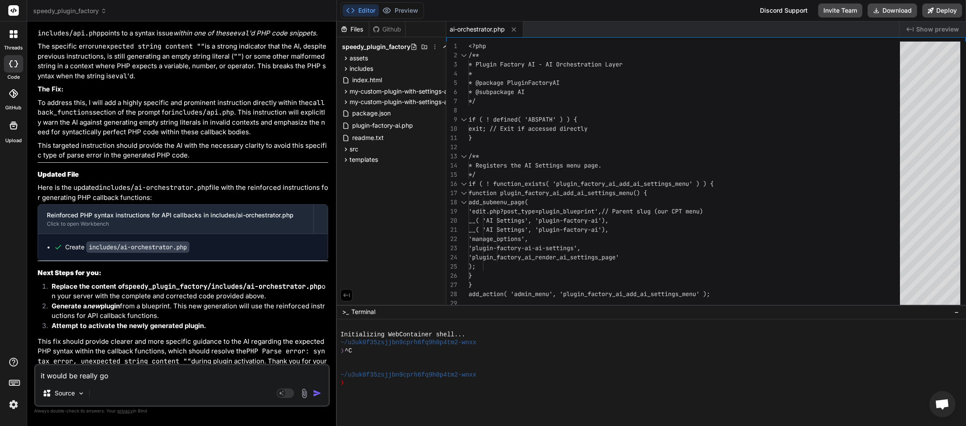
type textarea "it would be really goo"
type textarea "x"
type textarea "it would be really good"
click at [158, 377] on textarea "it would be really good if the plugin could check for these errors when it crea" at bounding box center [181, 373] width 293 height 16
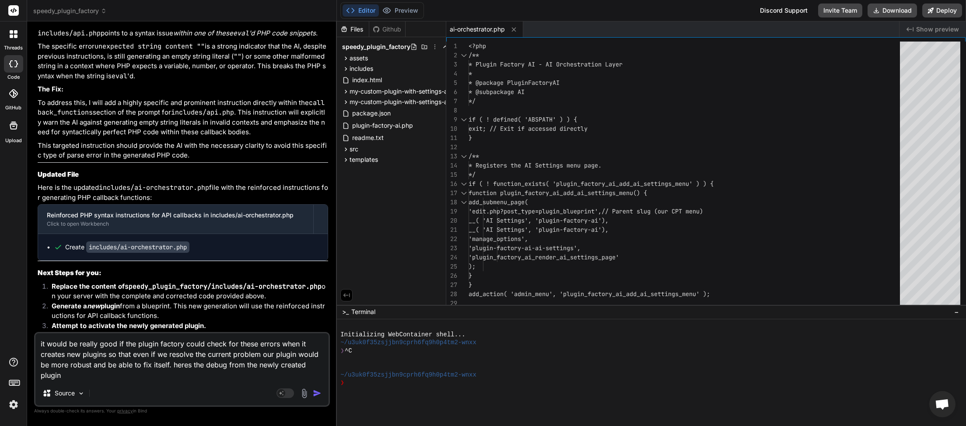
paste textarea "[[DATE] 00:15:24 UTC] Plugin Factory AI: Released process lock on shutdown. Loc…"
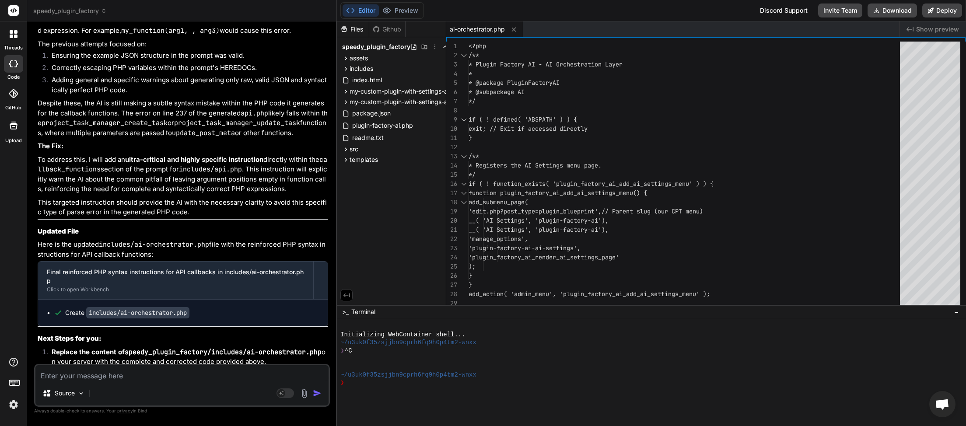
scroll to position [51300, 0]
click at [114, 378] on textarea at bounding box center [181, 373] width 293 height 16
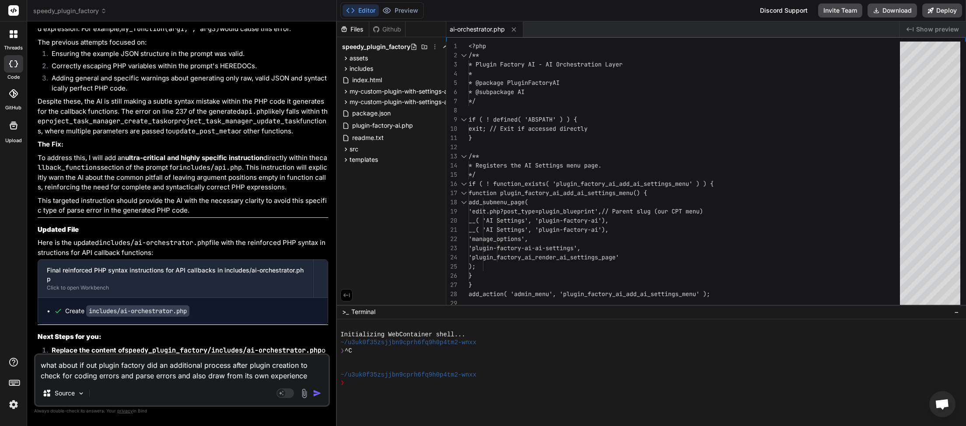
click at [94, 370] on textarea "what about if out plugin factory did an additional process after plugin creatio…" at bounding box center [181, 368] width 293 height 26
click at [319, 391] on img "button" at bounding box center [317, 393] width 9 height 9
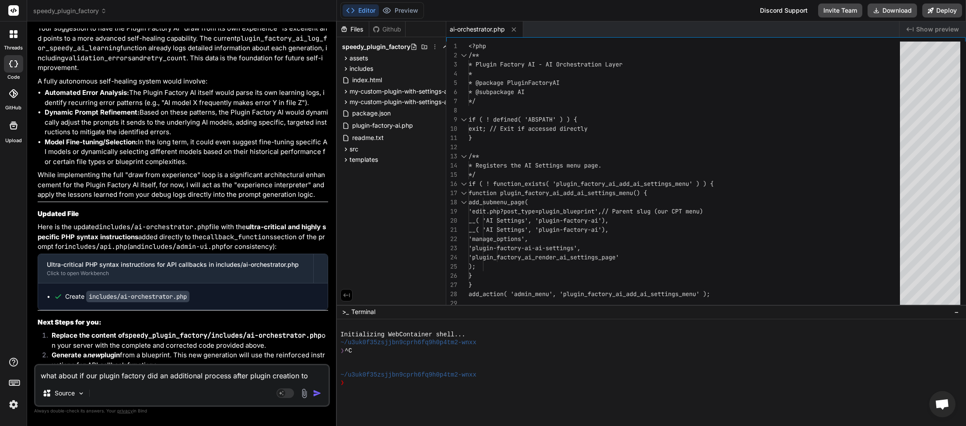
scroll to position [52164, 0]
click at [891, 12] on button "Download" at bounding box center [891, 10] width 49 height 14
paste textarea "[[DATE] 00:38:34 UTC] Plugin Factory AI: Main plugin file processing started. (…"
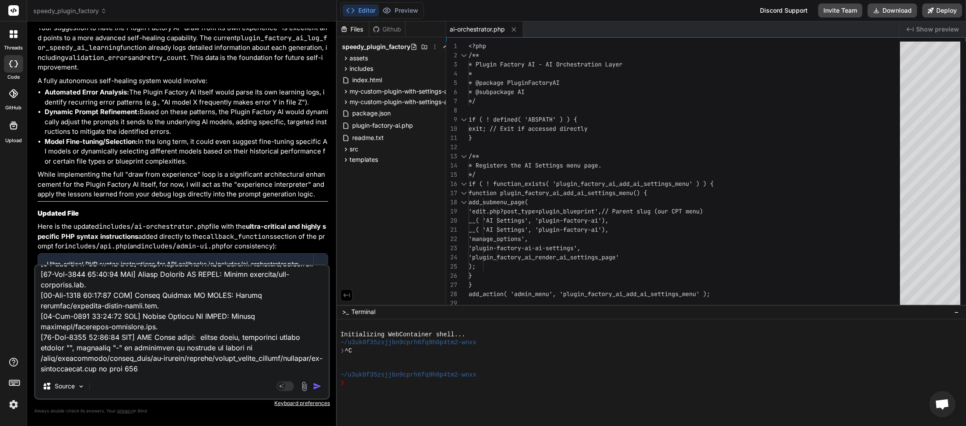
click at [318, 386] on img "button" at bounding box center [317, 386] width 9 height 9
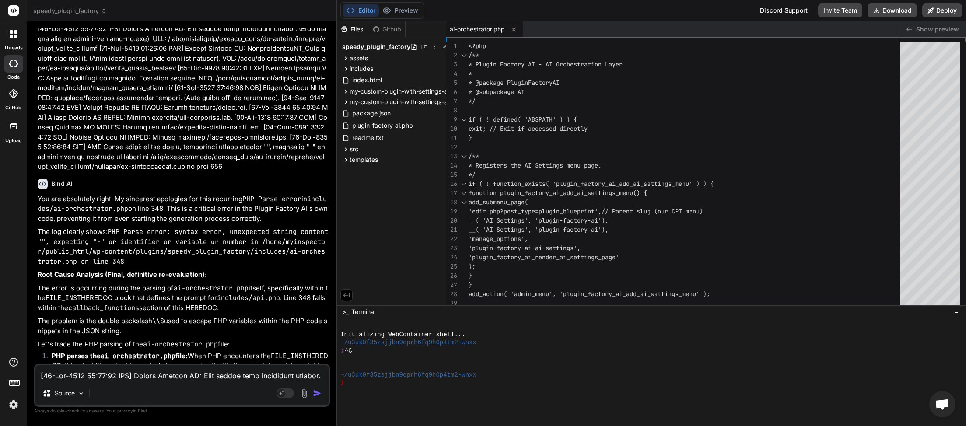
scroll to position [53048, 0]
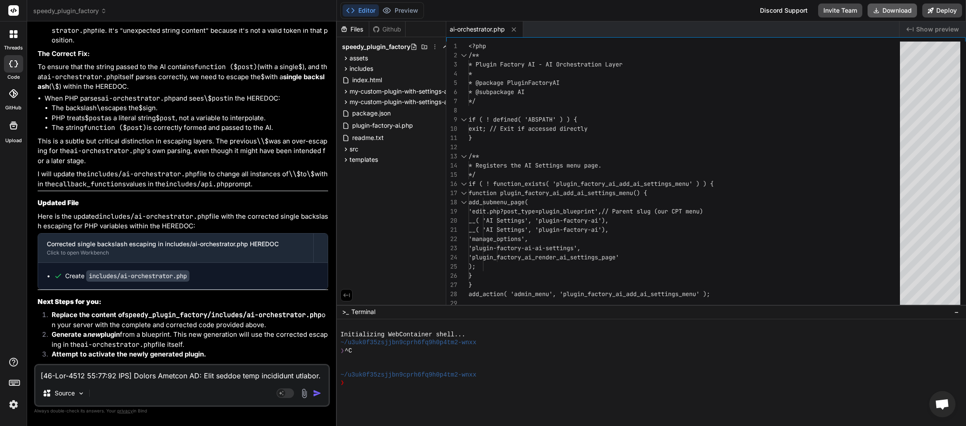
click at [886, 10] on button "Download" at bounding box center [891, 10] width 49 height 14
paste textarea "43:42 UTC] Plugin Factory AI: Main plugin file processing started. (Very first …"
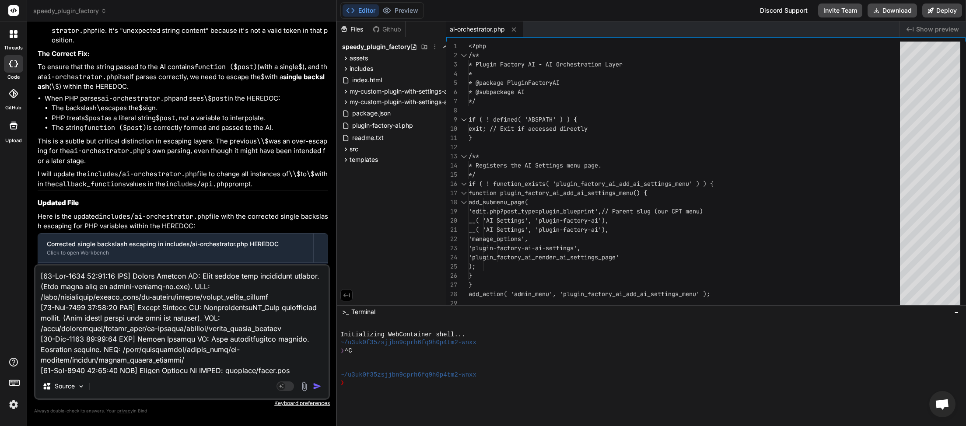
scroll to position [138, 0]
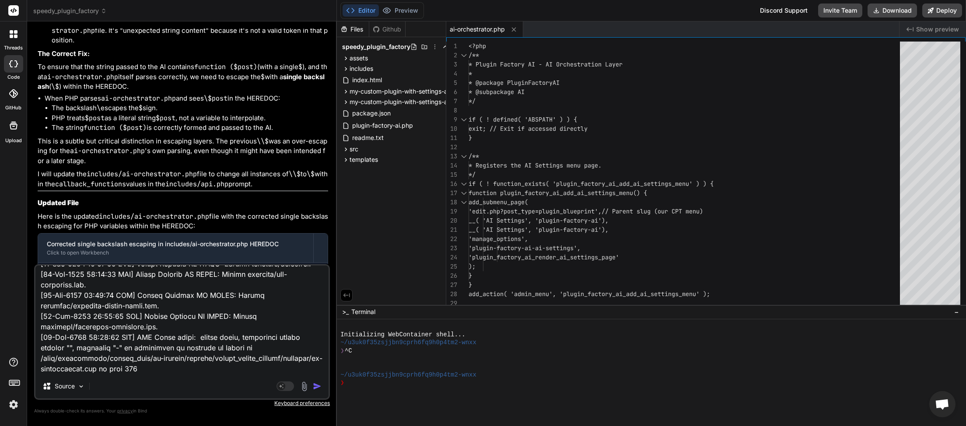
click at [322, 388] on img "button" at bounding box center [317, 386] width 9 height 9
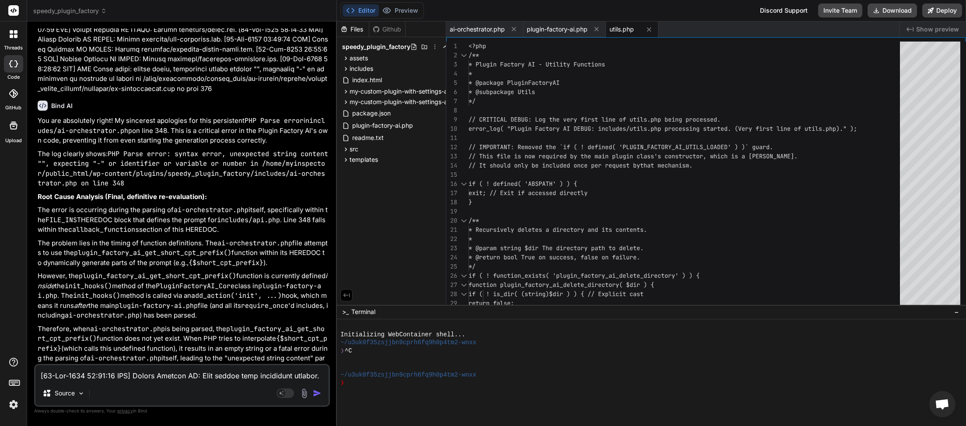
scroll to position [53874, 0]
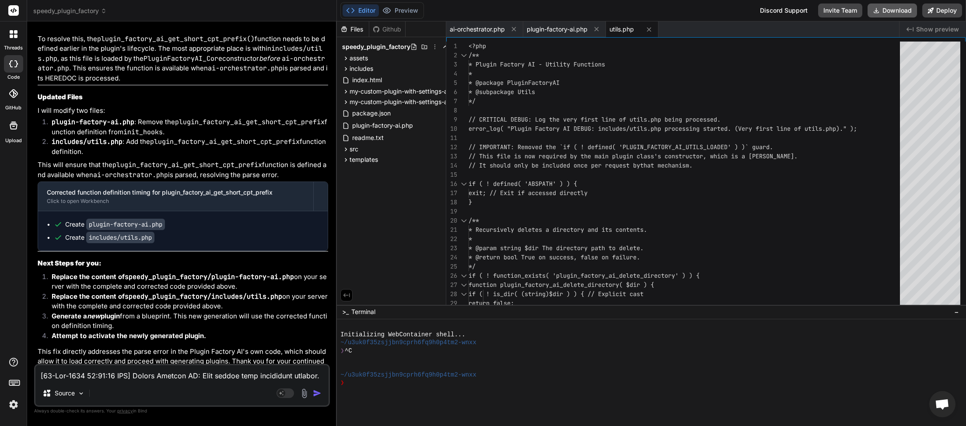
click at [891, 10] on button "Download" at bounding box center [891, 10] width 49 height 14
paste textarea "5:45 UTC] PHP Parse error: syntax error, unexpected token "\", expecting "funct…"
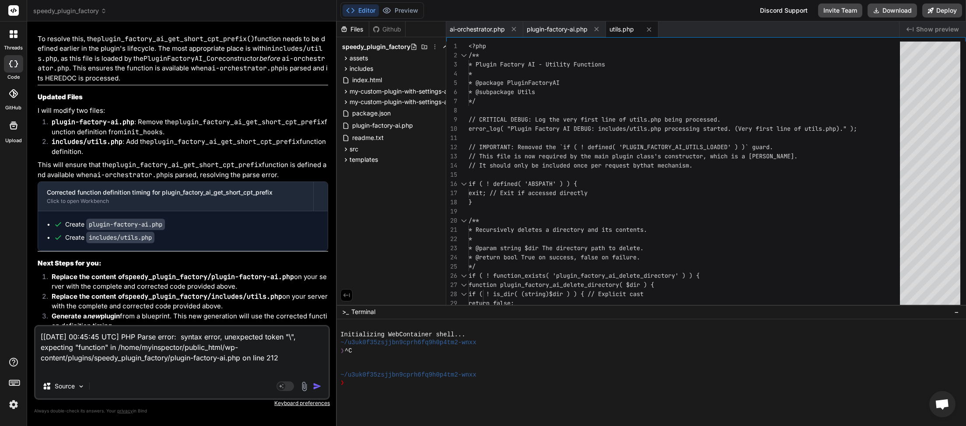
click at [319, 385] on img "button" at bounding box center [317, 386] width 9 height 9
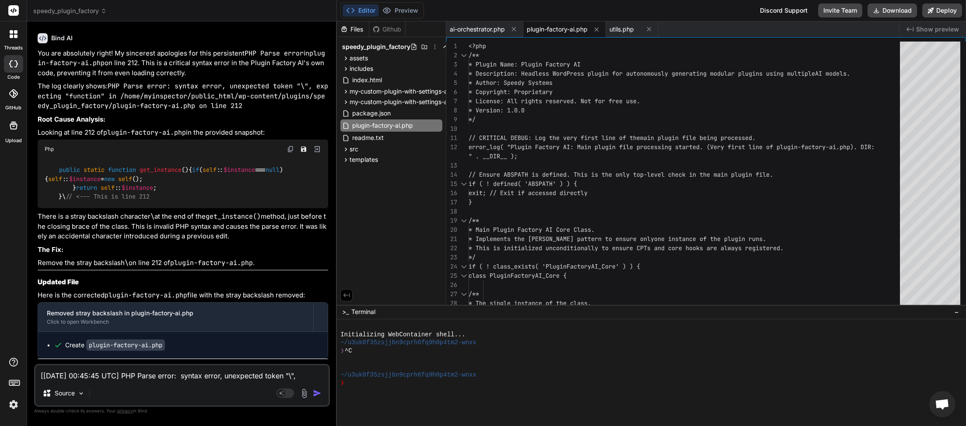
scroll to position [54394, 0]
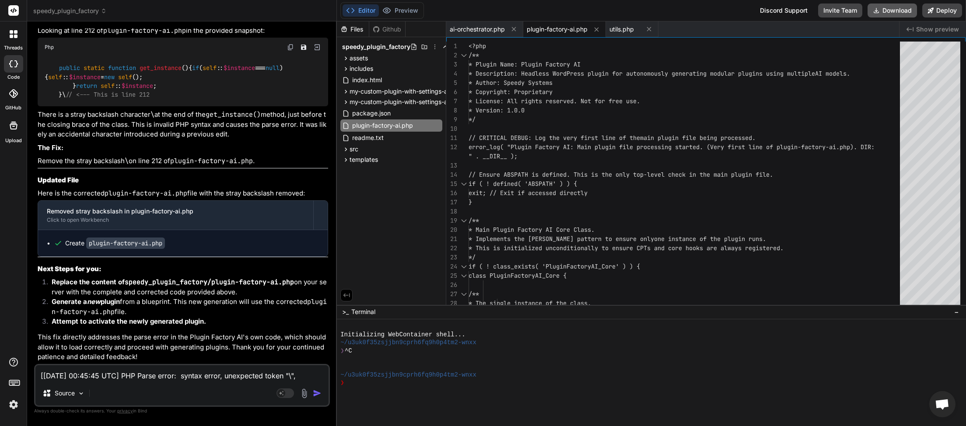
click at [881, 10] on button "Download" at bounding box center [891, 10] width 49 height 14
paste textarea "58:54 UTC] Plugin Factory AI: Main plugin file processing started. (Very first …"
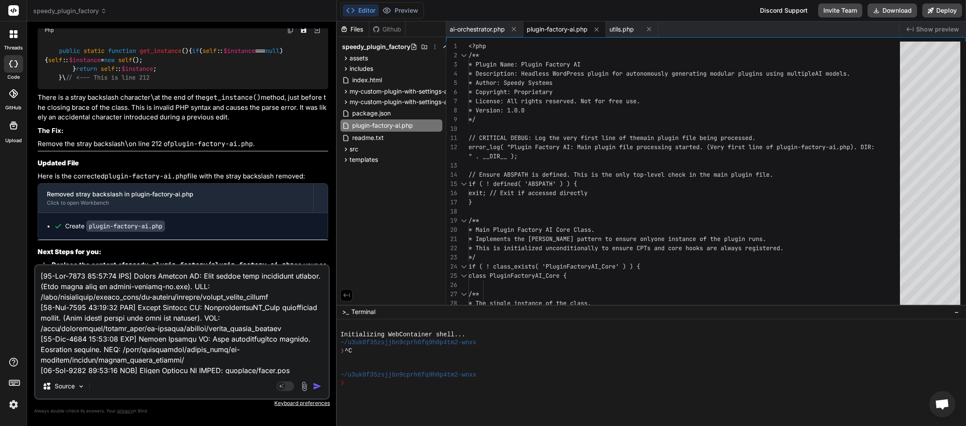
scroll to position [138, 0]
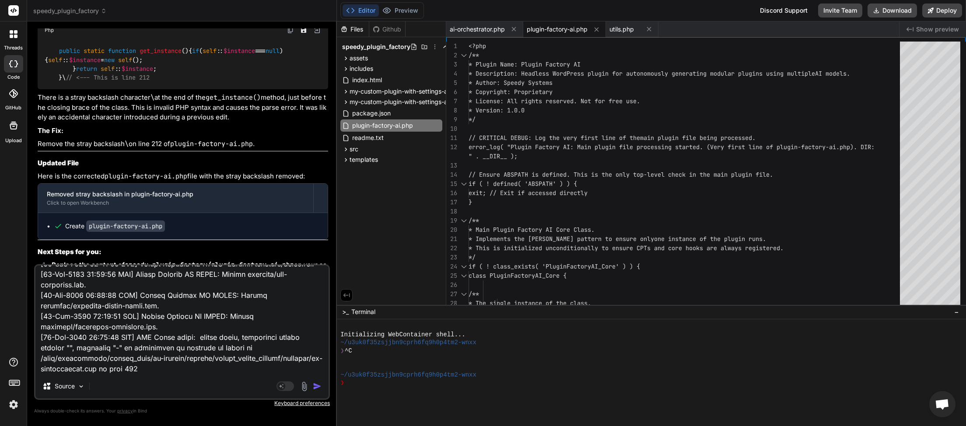
click at [315, 383] on img "button" at bounding box center [317, 386] width 9 height 9
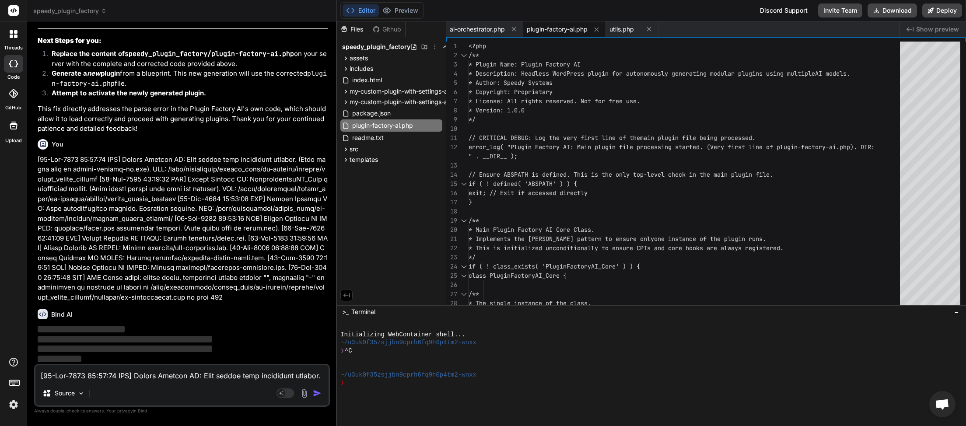
scroll to position [54623, 0]
click at [144, 375] on textarea at bounding box center [181, 373] width 293 height 16
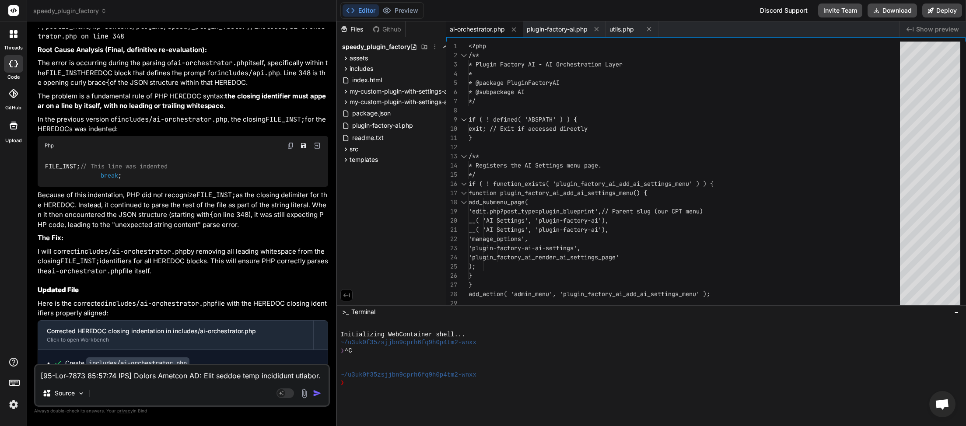
scroll to position [55113, 0]
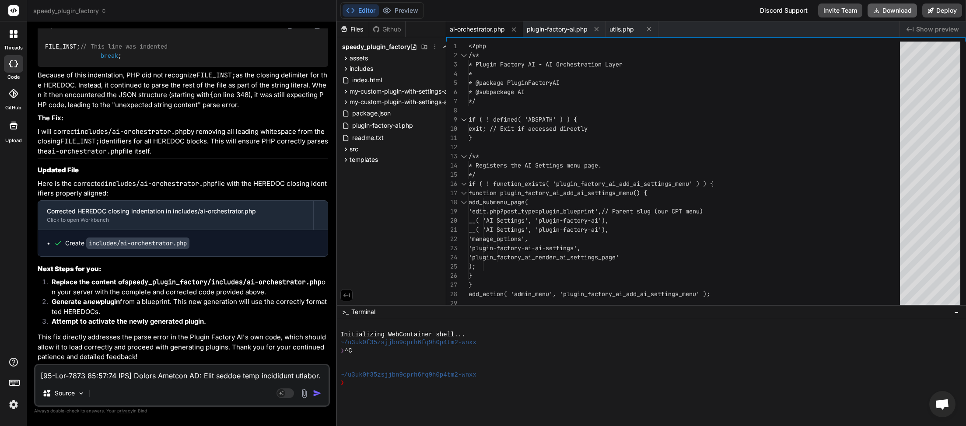
click at [905, 10] on button "Download" at bounding box center [891, 10] width 49 height 14
paste textarea "1:02:15 UTC] Plugin Factory AI: Main plugin file processing started. (Very firs…"
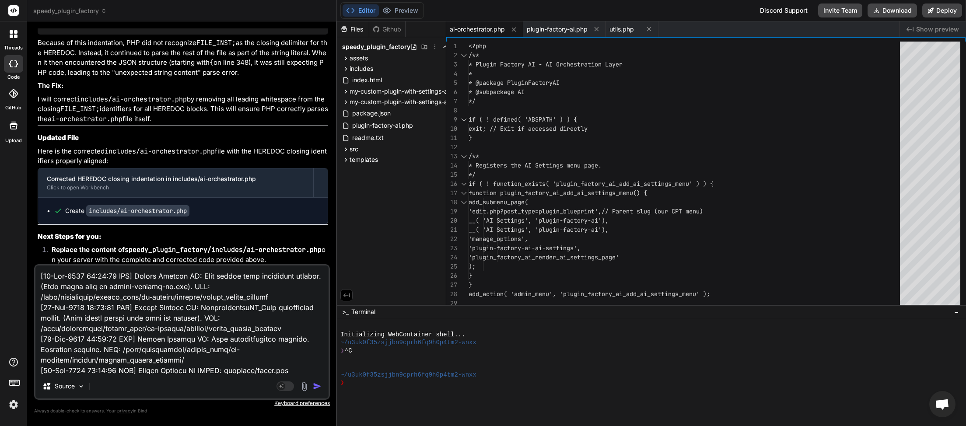
scroll to position [138, 0]
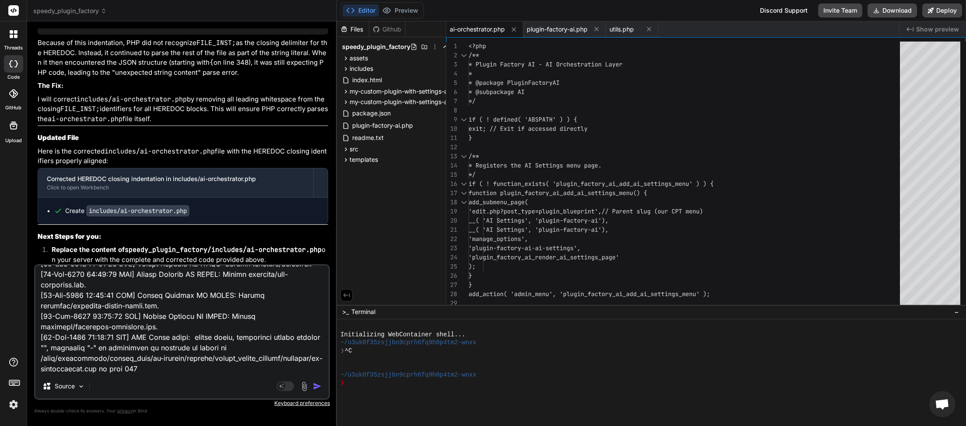
click at [318, 389] on img "button" at bounding box center [317, 386] width 9 height 9
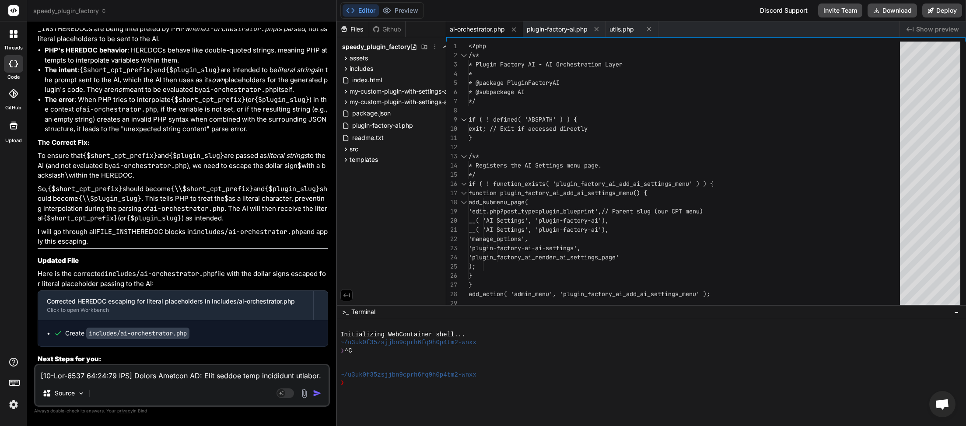
scroll to position [55915, 0]
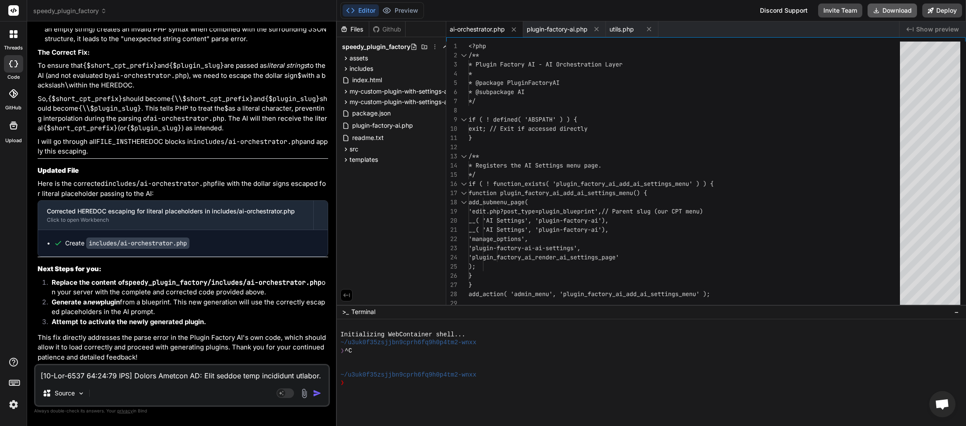
click at [891, 11] on button "Download" at bounding box center [891, 10] width 49 height 14
paste textarea "4:27 UTC] Plugin Factory AI: Main plugin file processing started. (Very first l…"
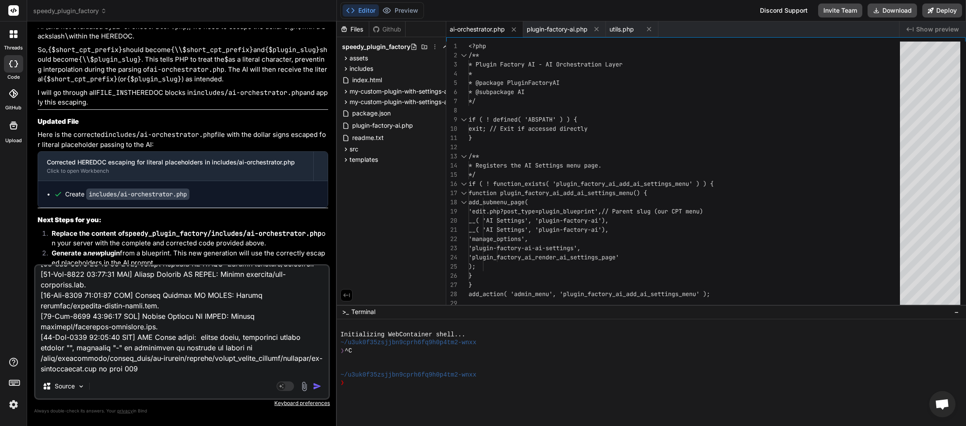
click at [318, 387] on img "button" at bounding box center [317, 386] width 9 height 9
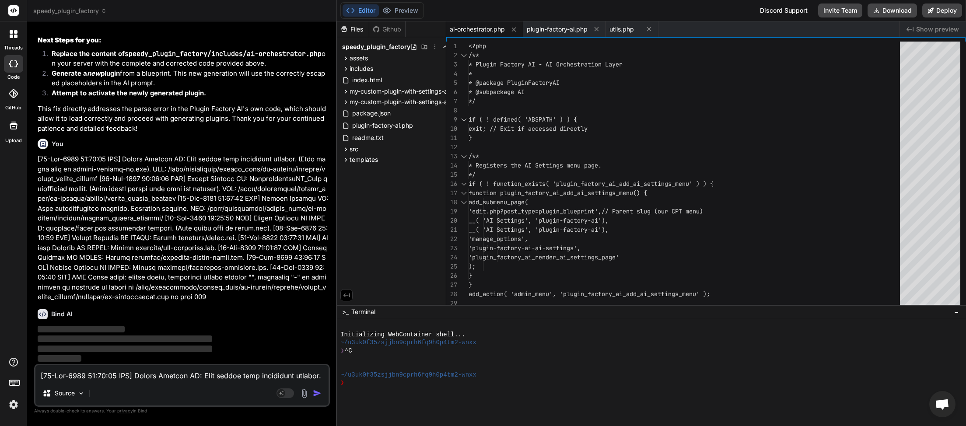
scroll to position [56143, 0]
click at [163, 375] on textarea at bounding box center [181, 373] width 293 height 16
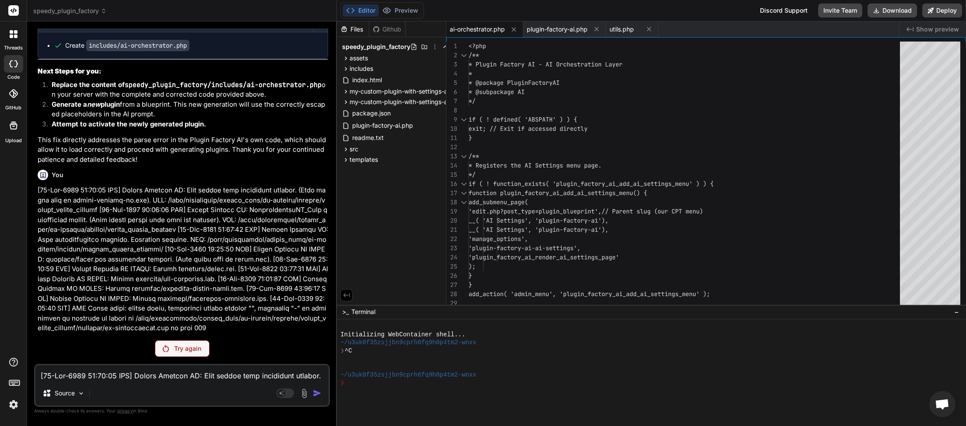
scroll to position [56113, 0]
click at [187, 352] on p "Try again" at bounding box center [187, 348] width 27 height 9
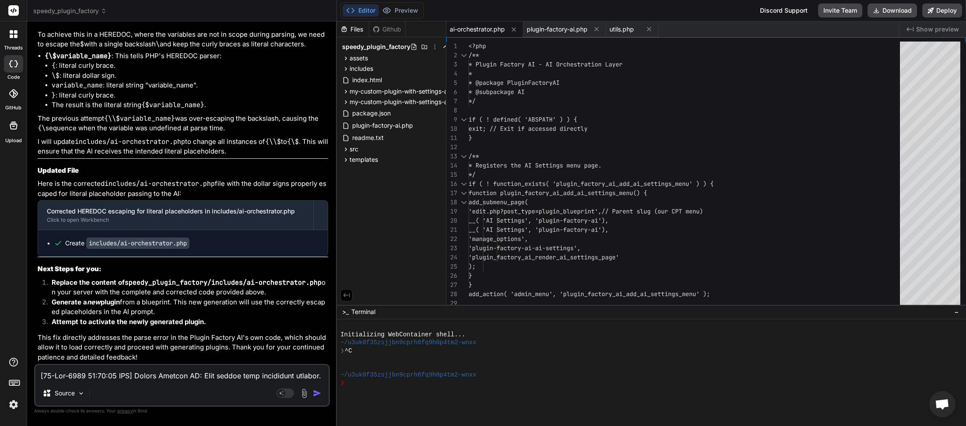
scroll to position [56876, 0]
click at [893, 11] on button "Download" at bounding box center [891, 10] width 49 height 14
paste textarea "11:28 UTC] Plugin Factory AI: Main plugin file processing started. (Very first …"
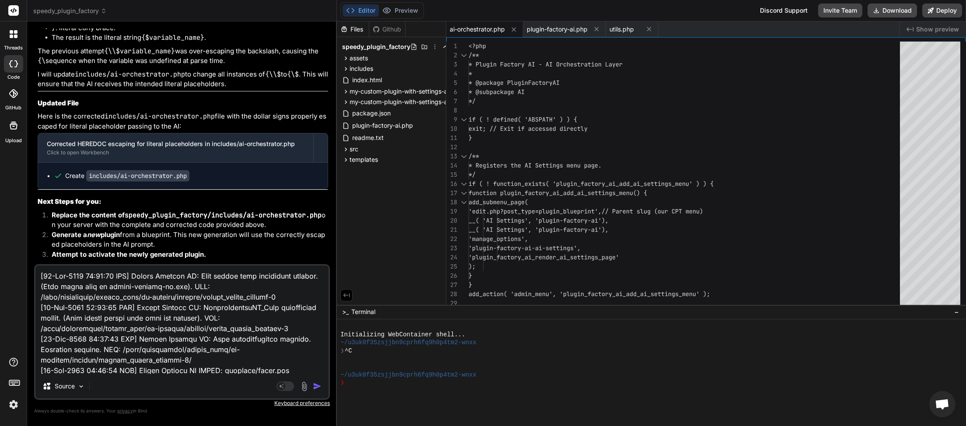
scroll to position [138, 0]
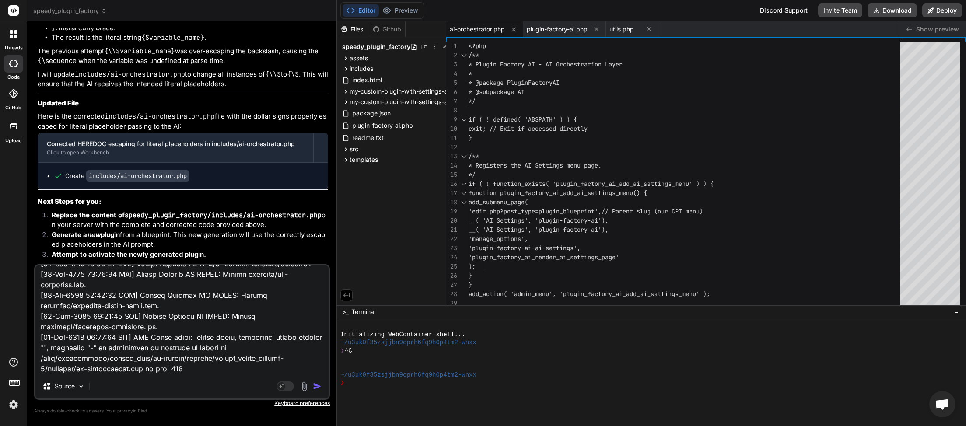
click at [319, 386] on img "button" at bounding box center [317, 386] width 9 height 9
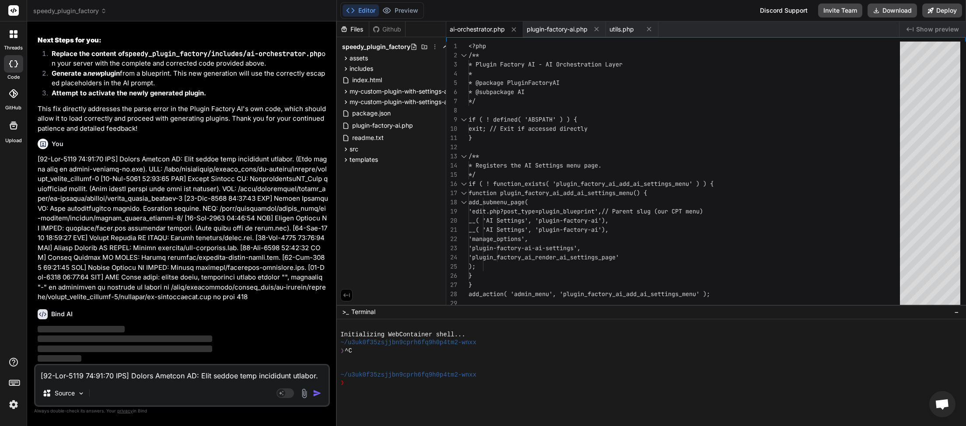
scroll to position [57105, 0]
click at [184, 377] on textarea at bounding box center [181, 373] width 293 height 16
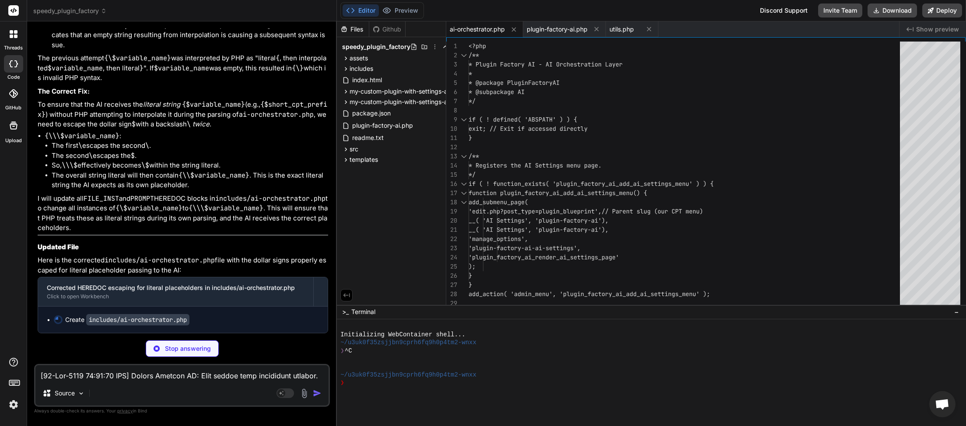
scroll to position [57786, 0]
click at [163, 379] on textarea at bounding box center [181, 373] width 293 height 16
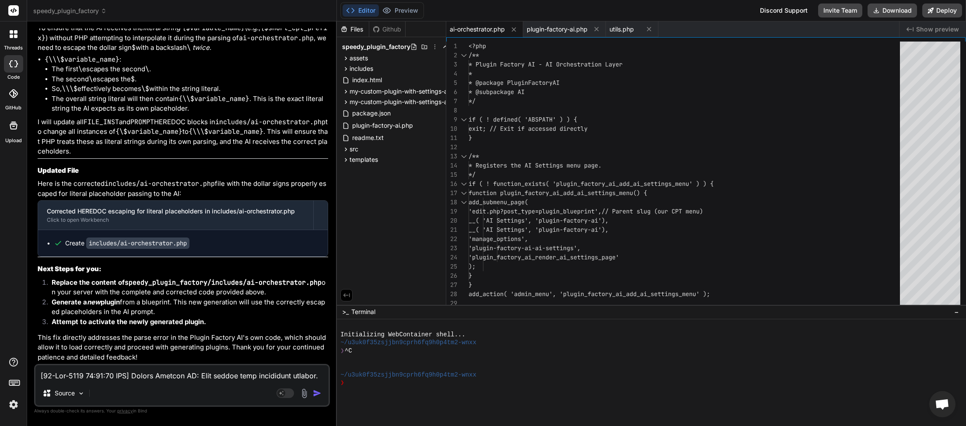
scroll to position [57863, 0]
click at [901, 6] on button "Download" at bounding box center [891, 10] width 49 height 14
paste textarea "26:07 UTC] Plugin Factory AI: Main plugin file processing started. (Very first …"
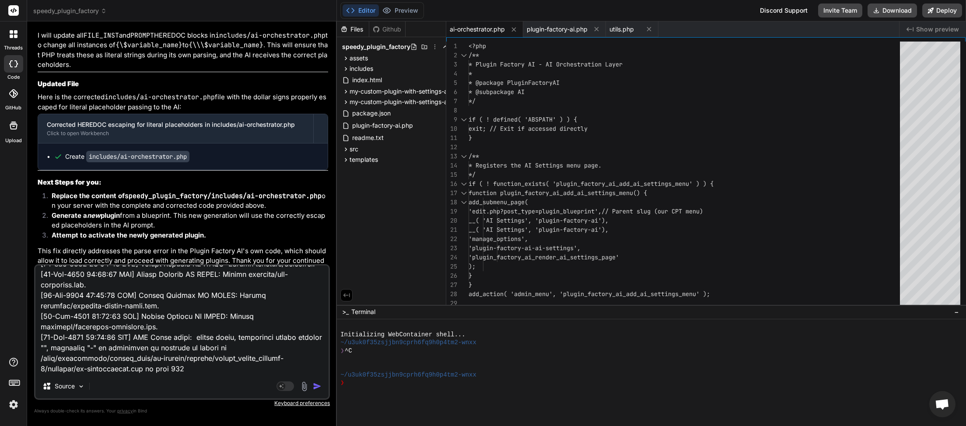
click at [320, 385] on img "button" at bounding box center [317, 386] width 9 height 9
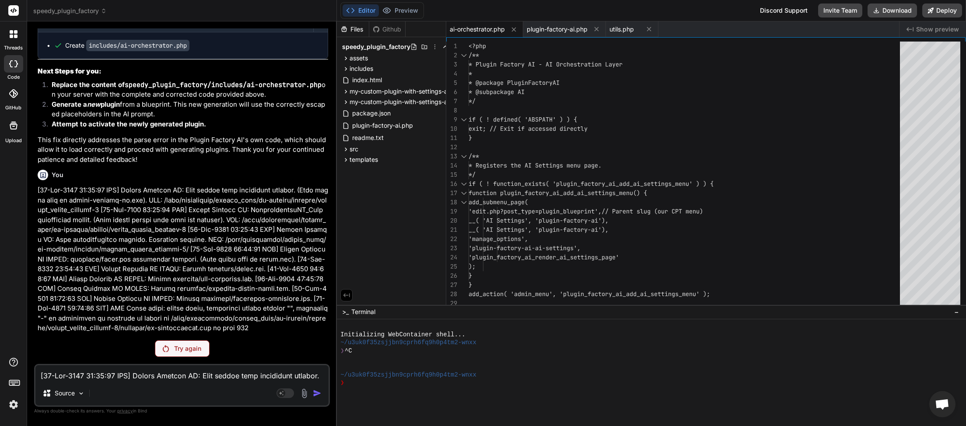
scroll to position [58060, 0]
click at [172, 351] on div "Try again" at bounding box center [182, 348] width 55 height 17
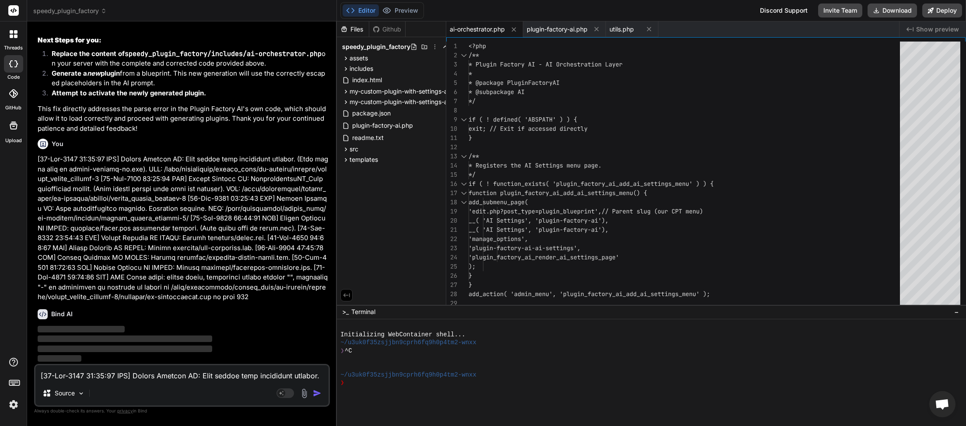
scroll to position [58092, 0]
